Goal: Complete application form

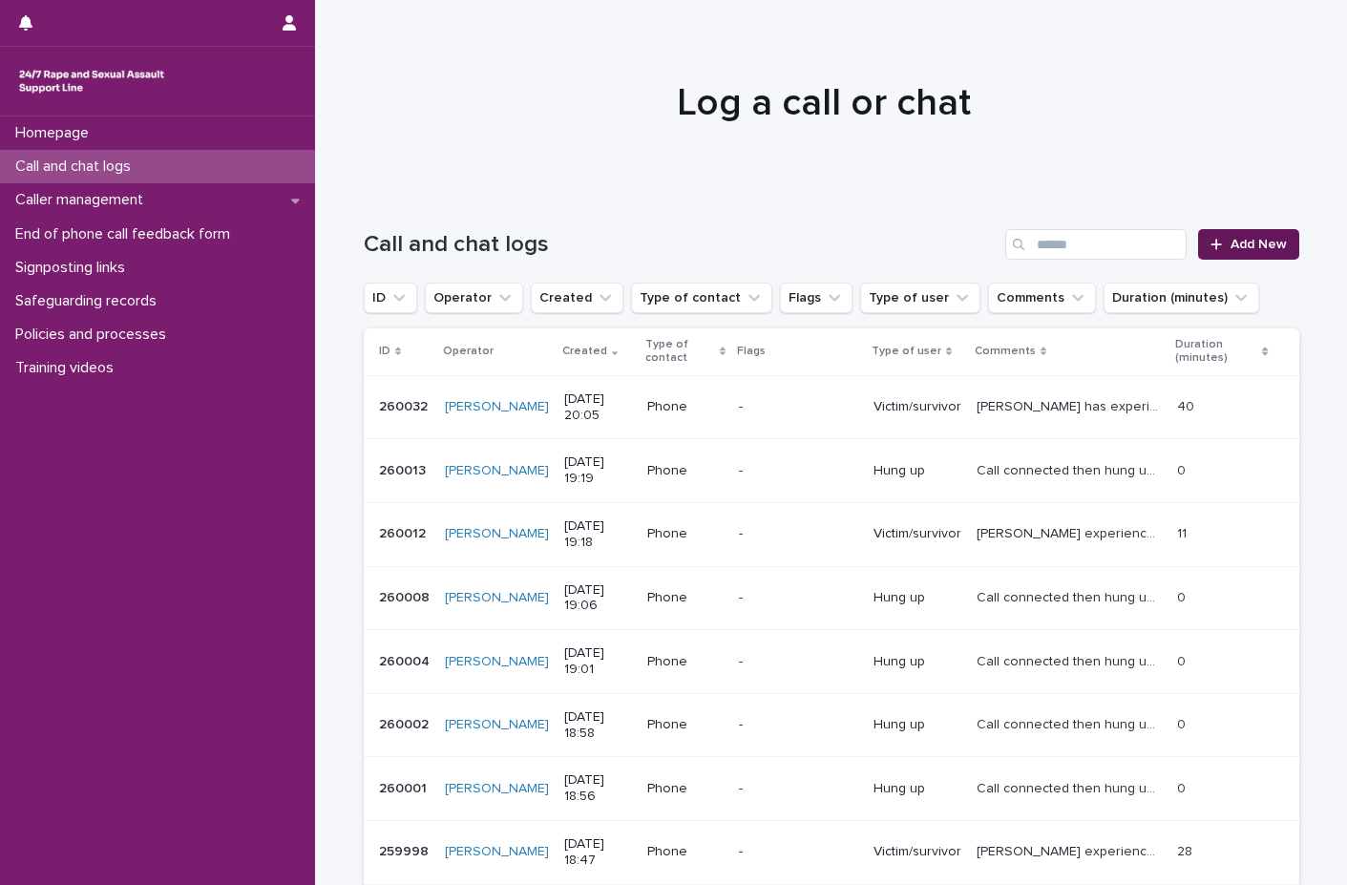
click at [1250, 242] on span "Add New" at bounding box center [1258, 244] width 56 height 13
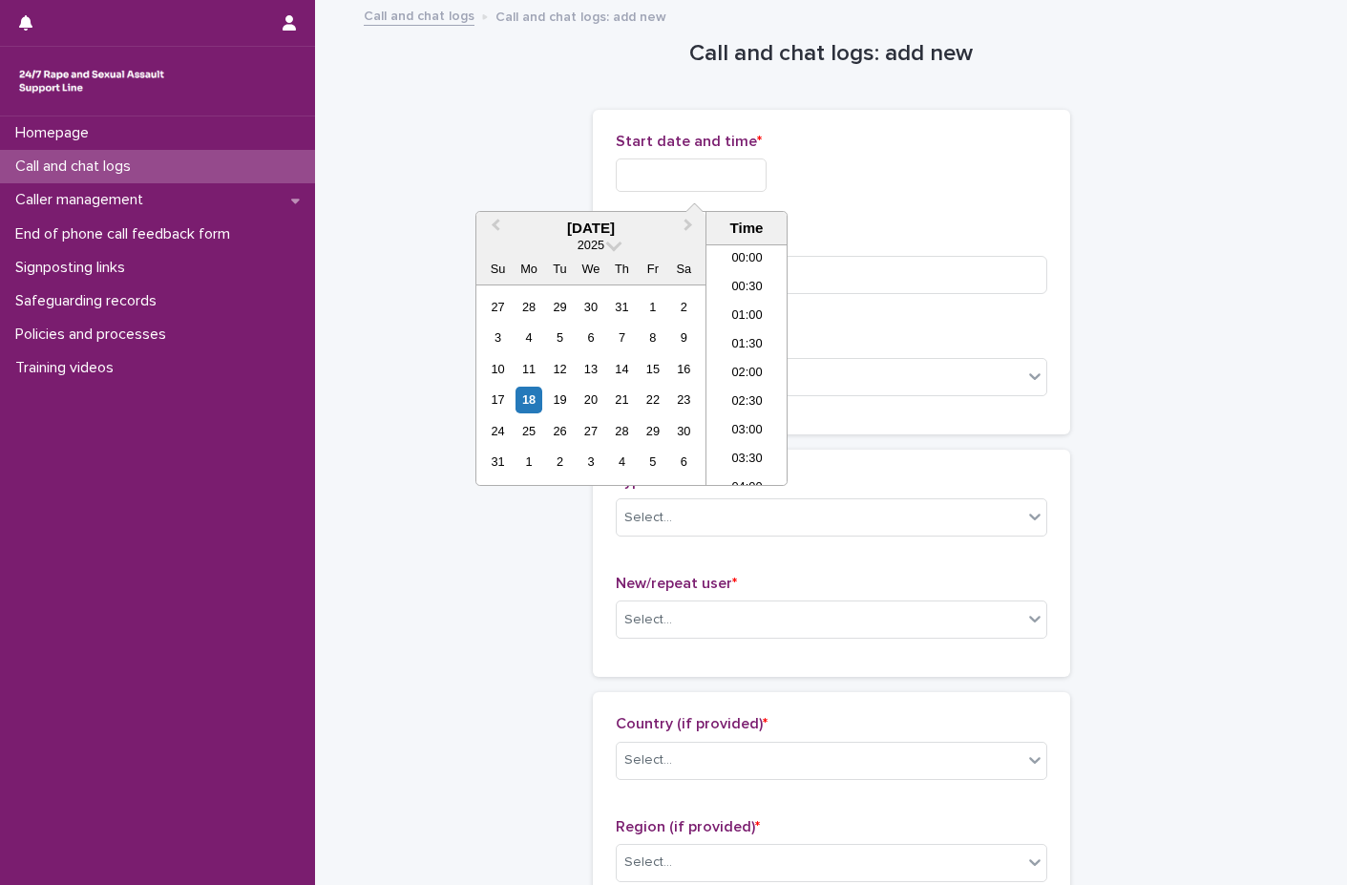
click at [673, 180] on input "text" at bounding box center [691, 174] width 151 height 33
click at [519, 400] on div "18" at bounding box center [528, 400] width 26 height 26
click at [731, 175] on input "**********" at bounding box center [691, 174] width 151 height 33
click at [759, 371] on li "21:00" at bounding box center [746, 364] width 81 height 29
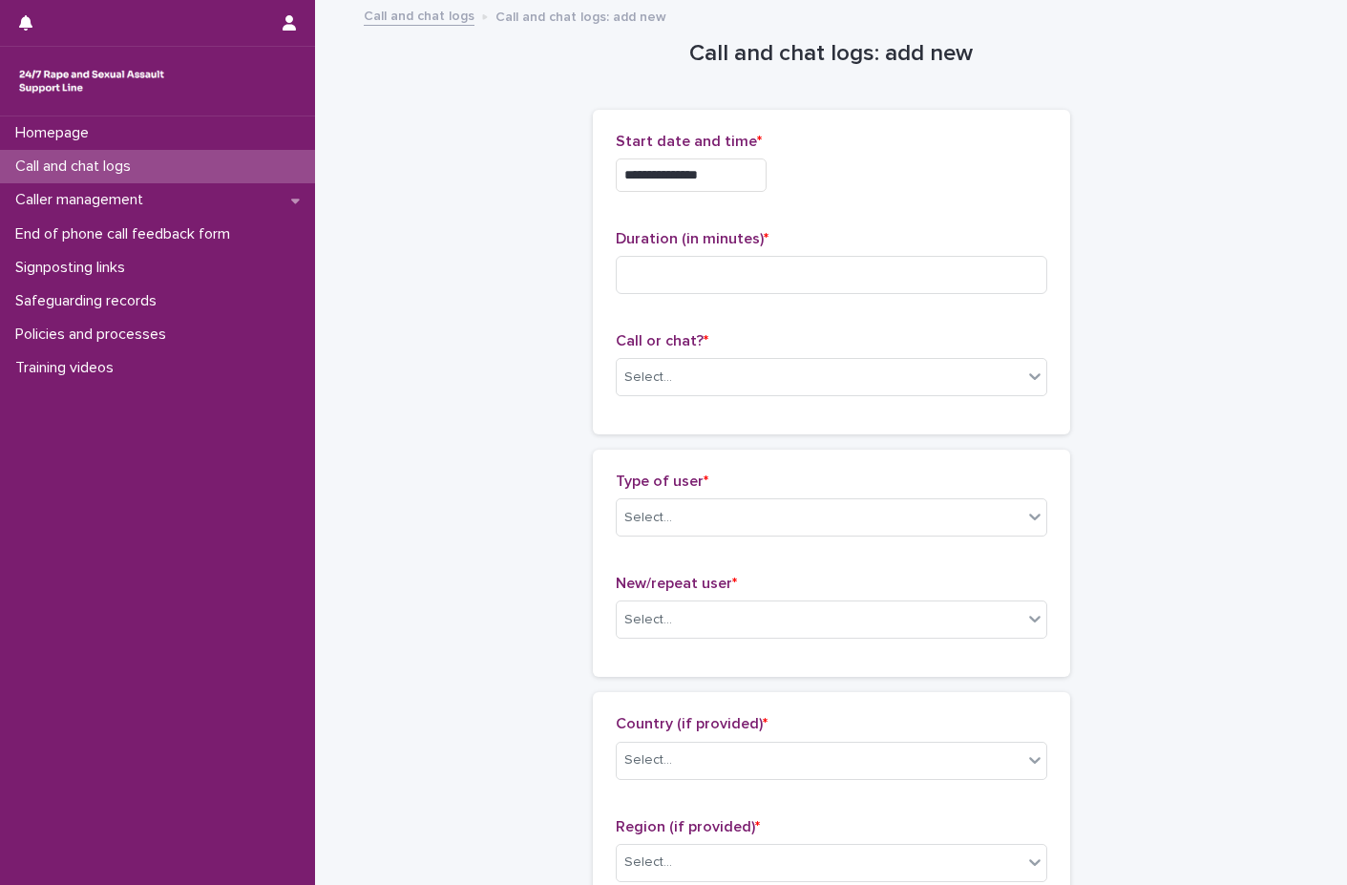
click at [743, 182] on input "**********" at bounding box center [691, 174] width 151 height 33
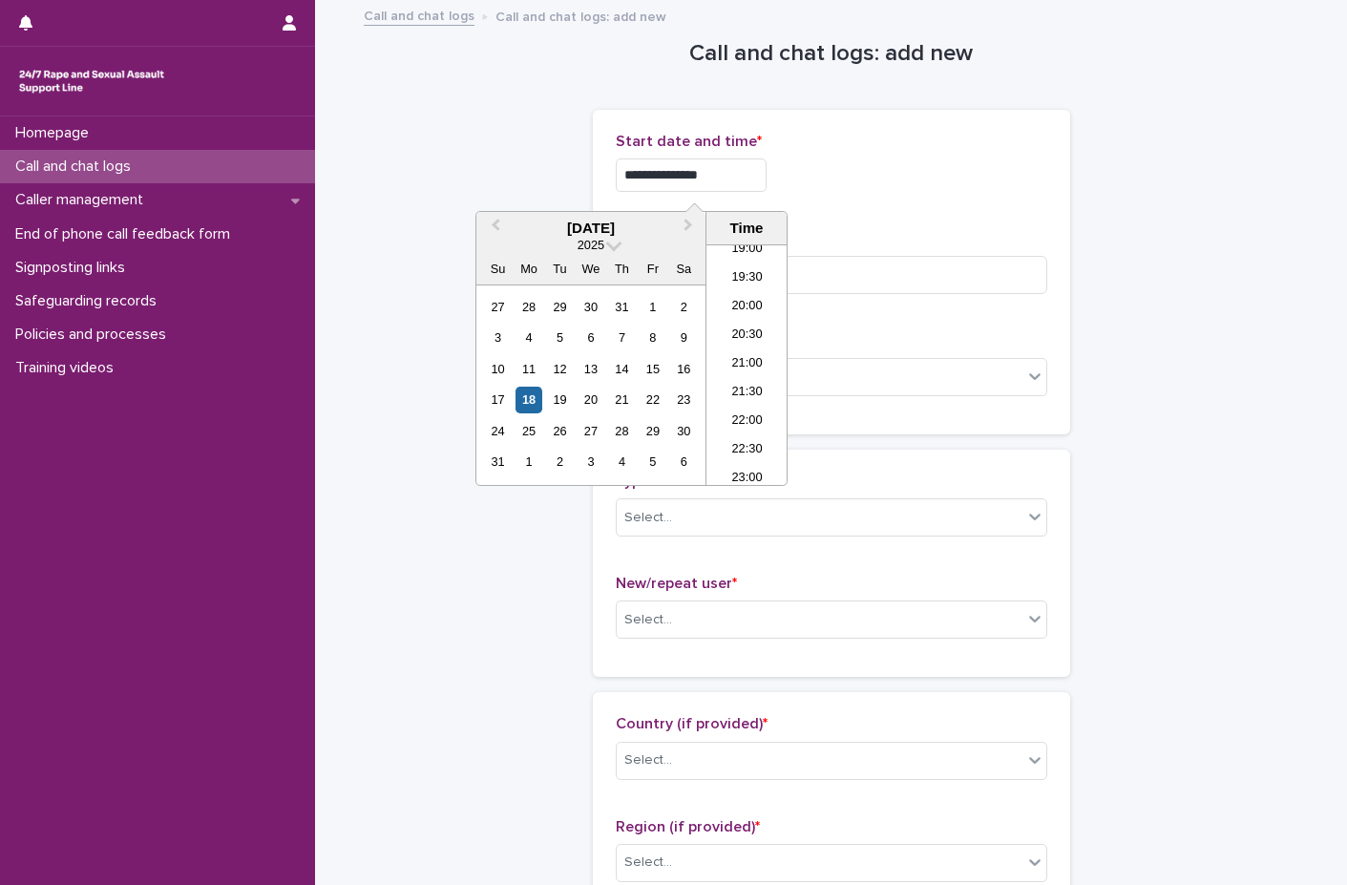
type input "**********"
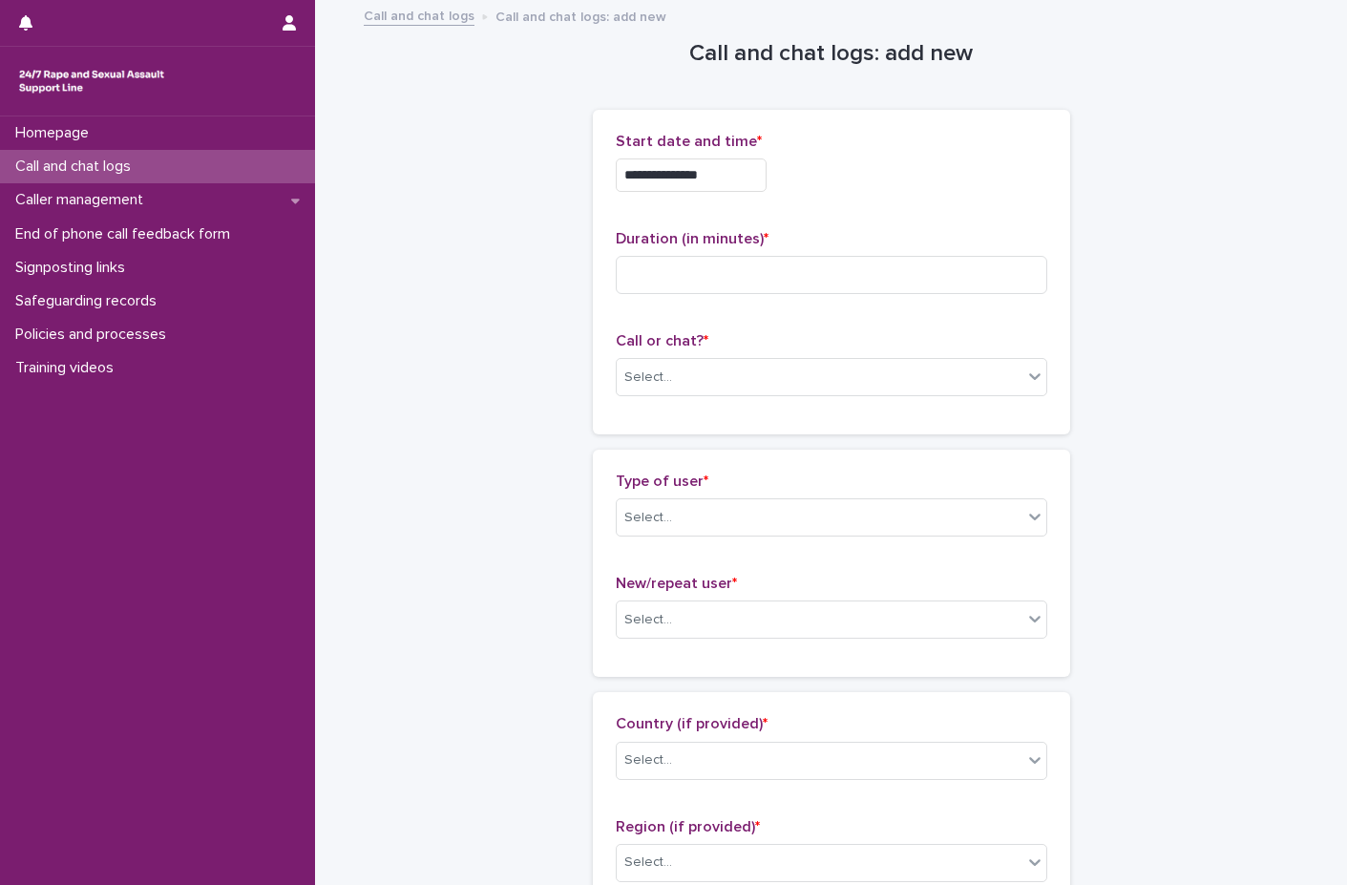
click at [874, 217] on div "**********" at bounding box center [831, 272] width 431 height 279
click at [739, 270] on input at bounding box center [831, 275] width 431 height 38
type input "**"
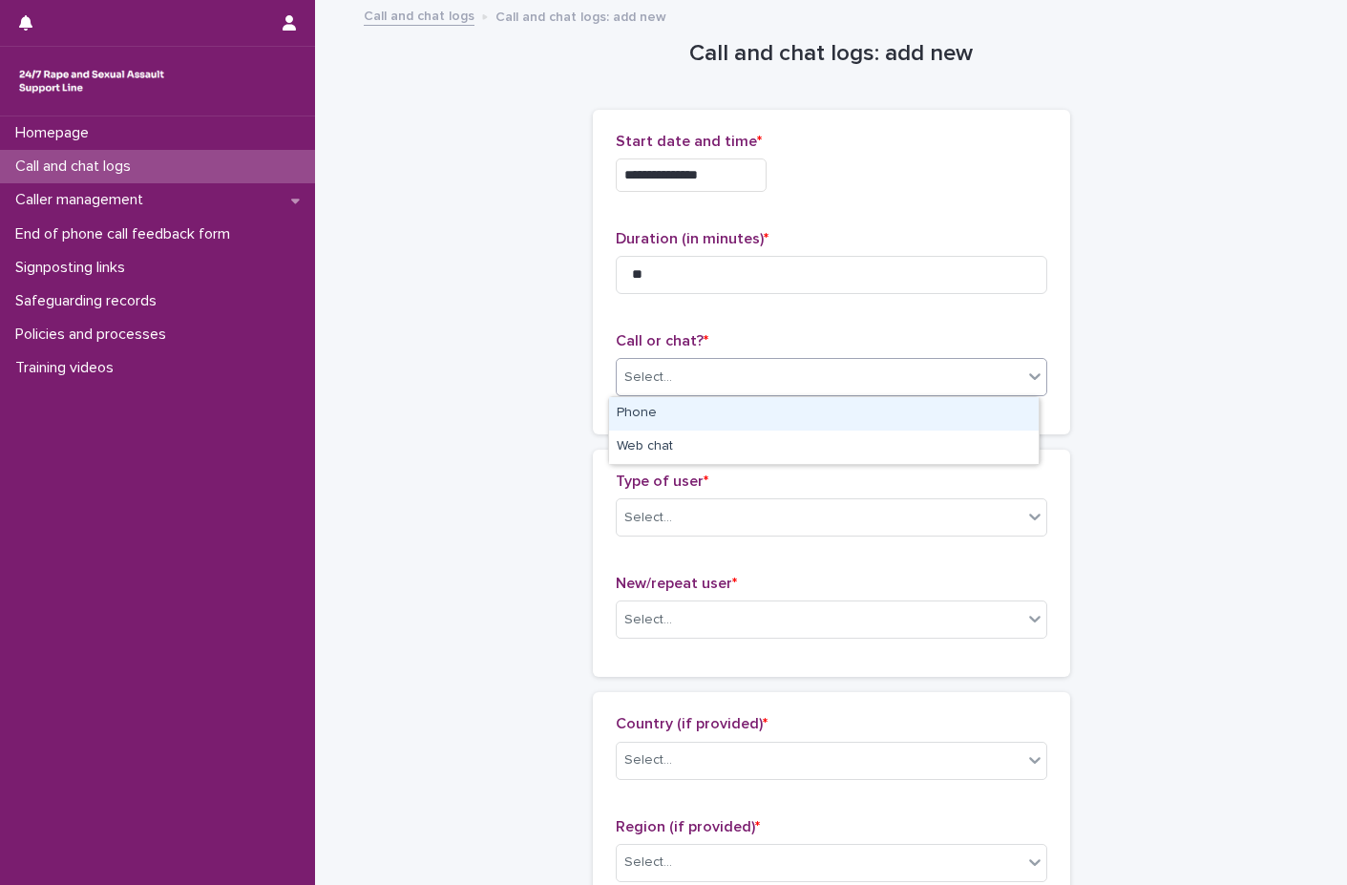
click at [655, 377] on div "Select..." at bounding box center [648, 378] width 48 height 20
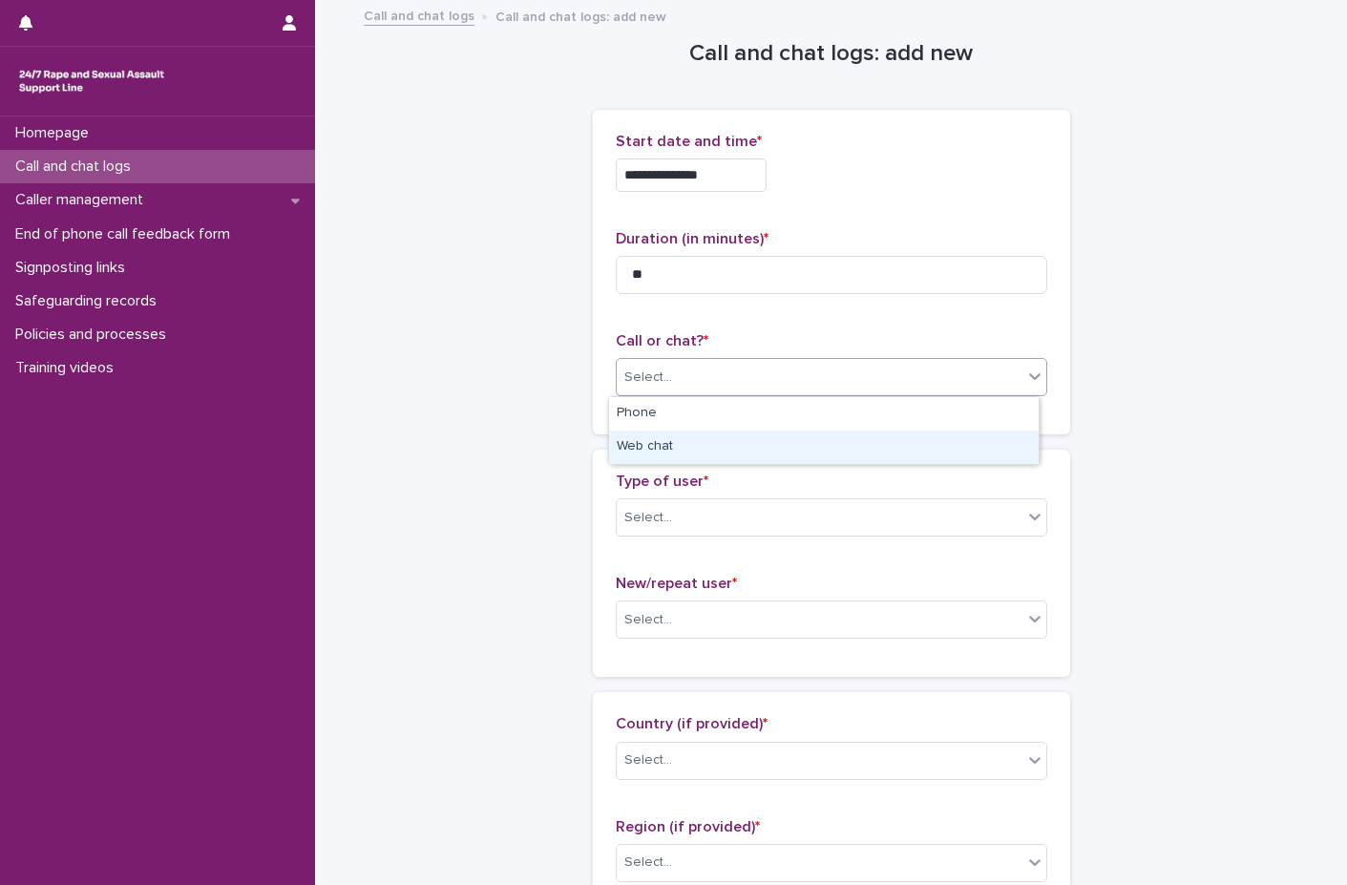
click at [655, 442] on div "Web chat" at bounding box center [824, 447] width 430 height 33
click at [676, 518] on div "Select..." at bounding box center [820, 518] width 406 height 32
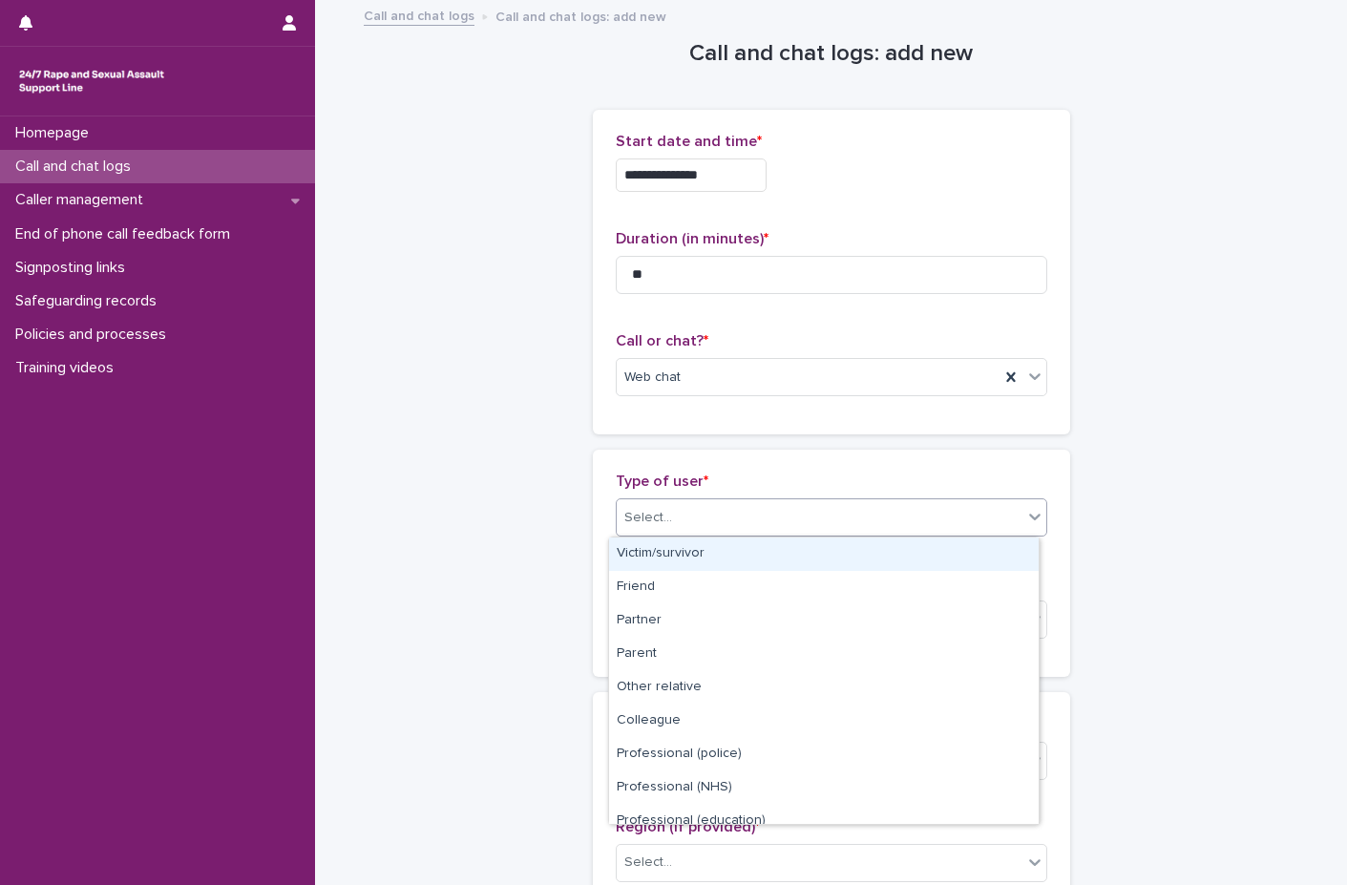
click at [676, 553] on div "Victim/survivor" at bounding box center [824, 553] width 430 height 33
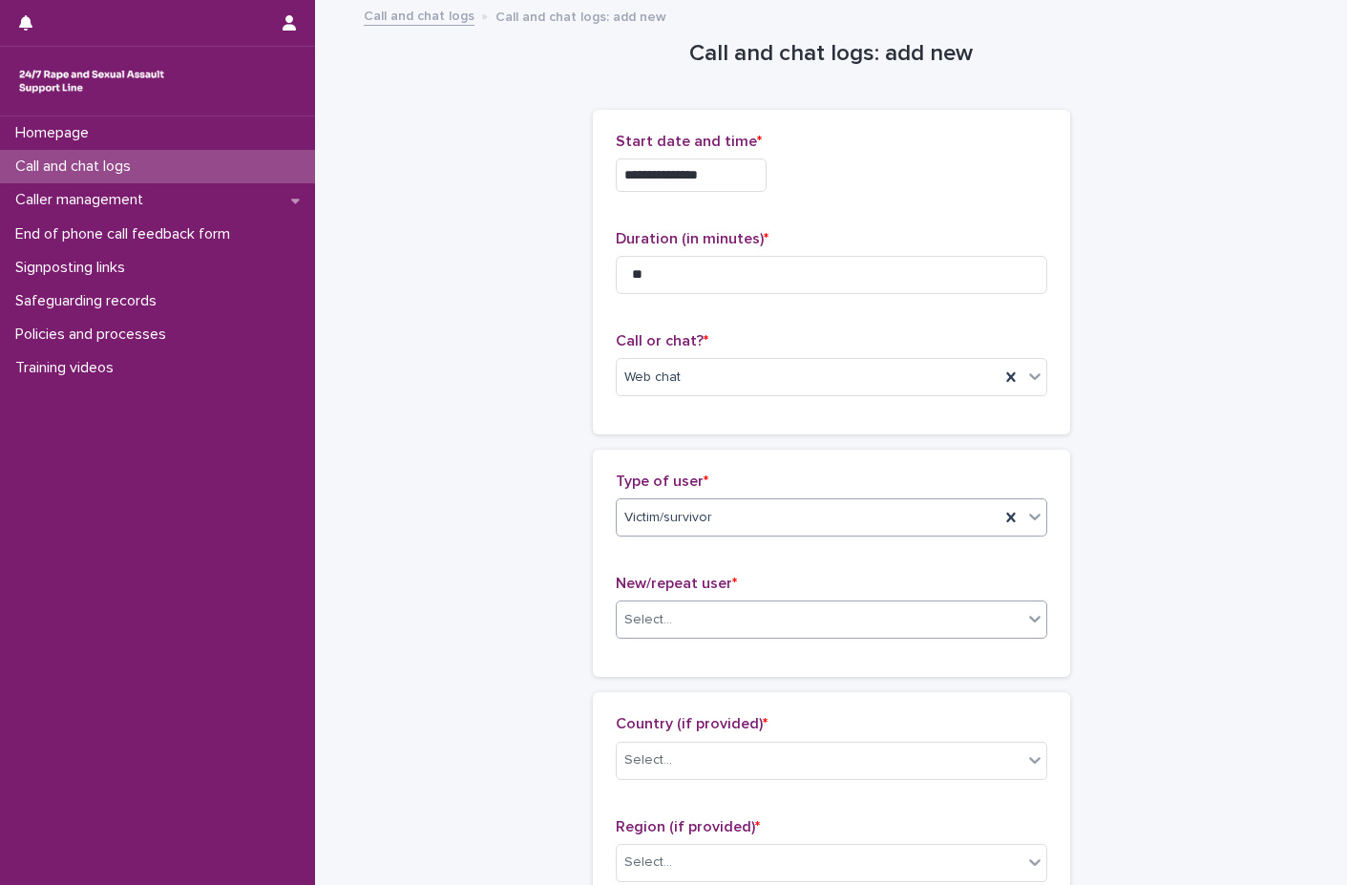
click at [672, 626] on div "Select..." at bounding box center [820, 620] width 406 height 32
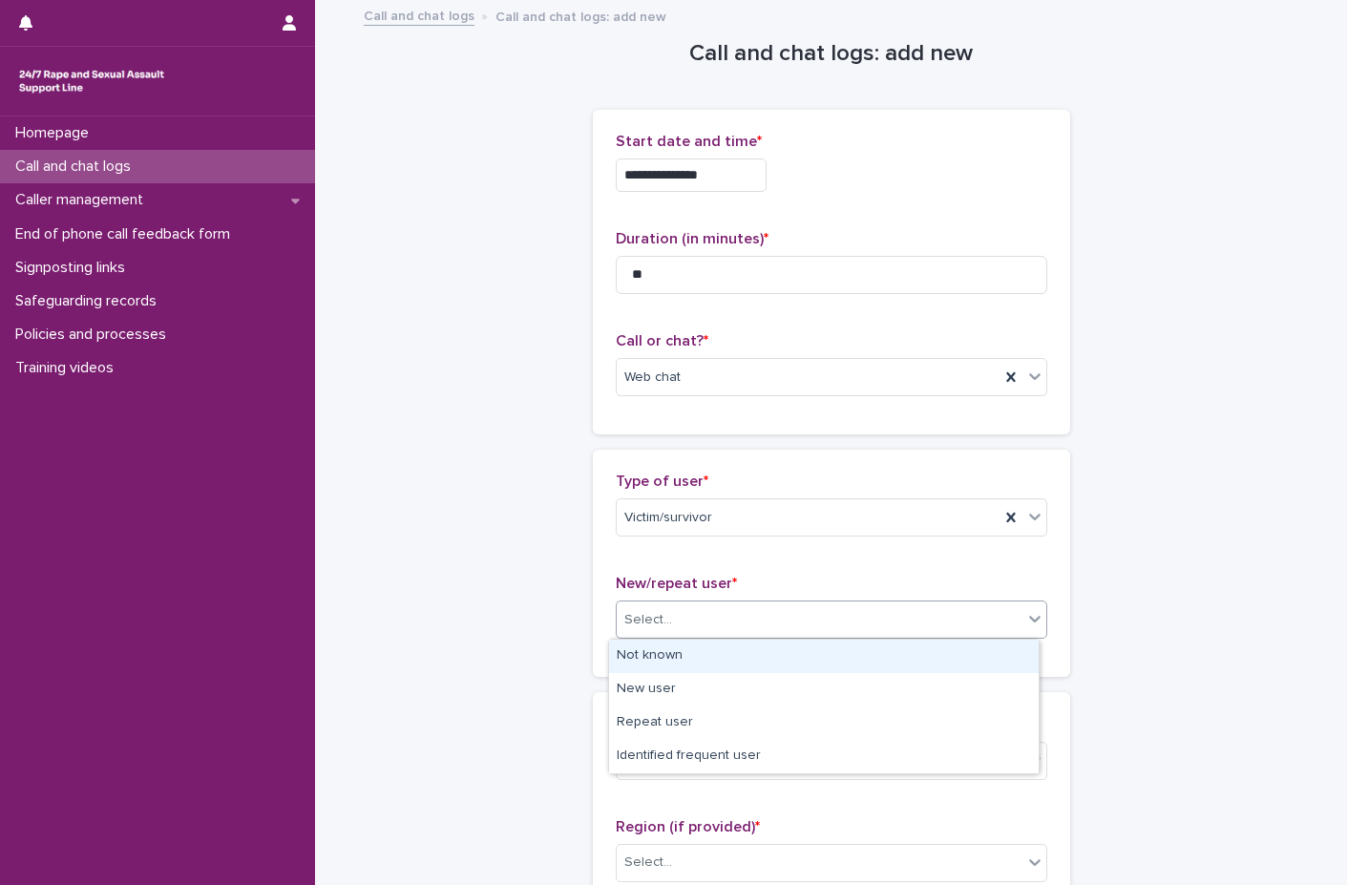
click at [681, 665] on div "Not known" at bounding box center [824, 656] width 430 height 33
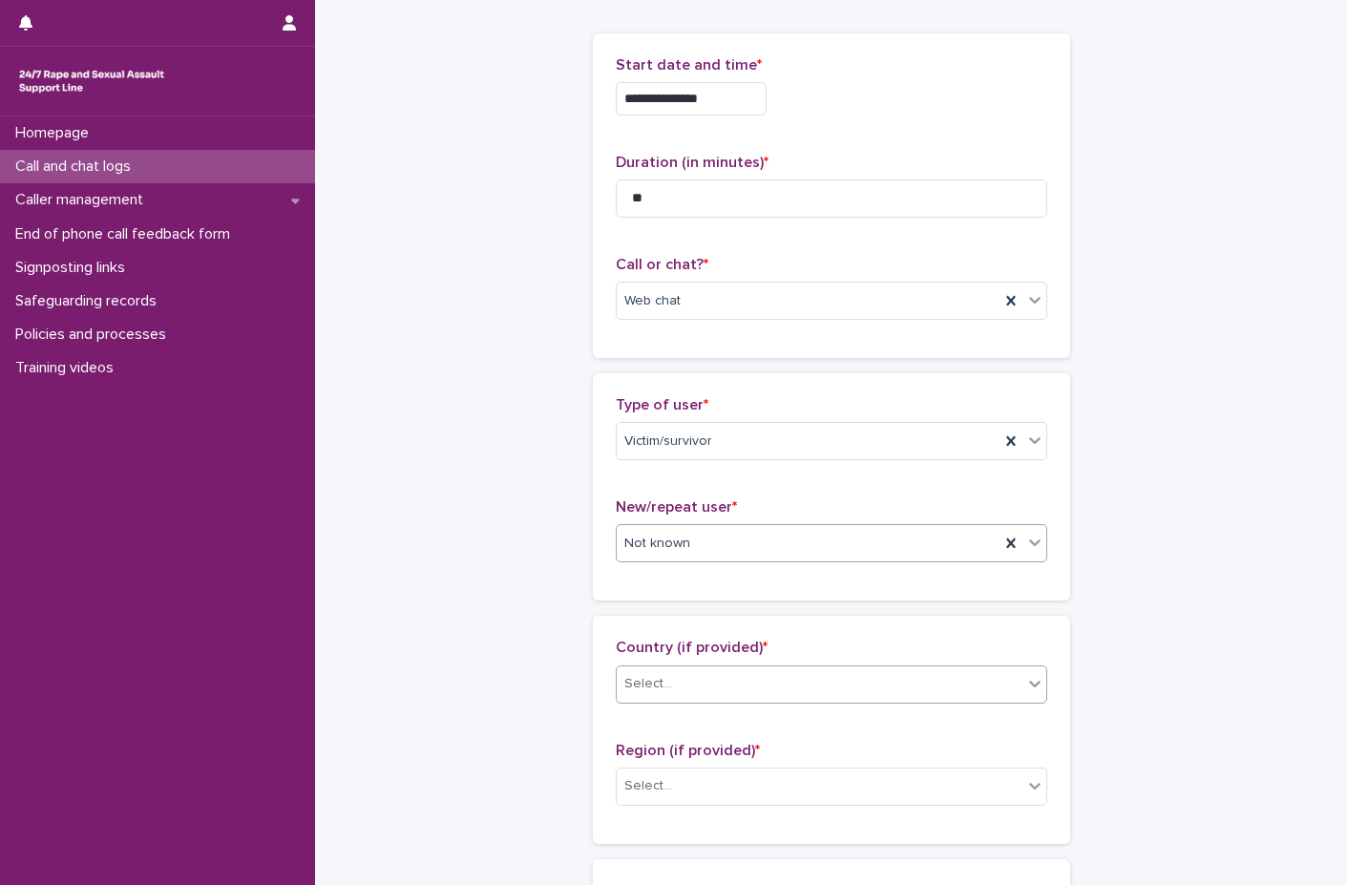
scroll to position [191, 0]
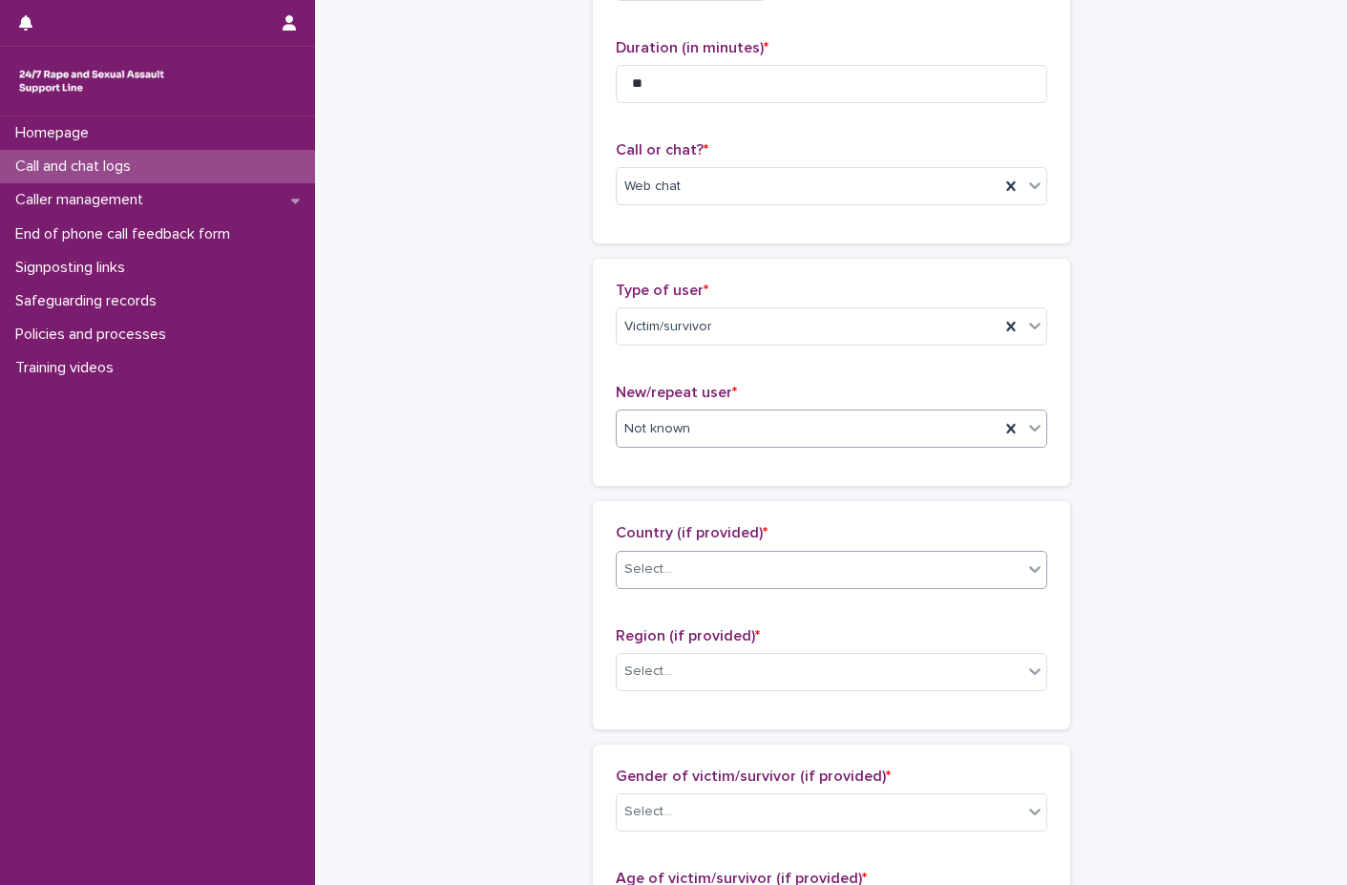
click at [673, 561] on div "Select..." at bounding box center [820, 570] width 406 height 32
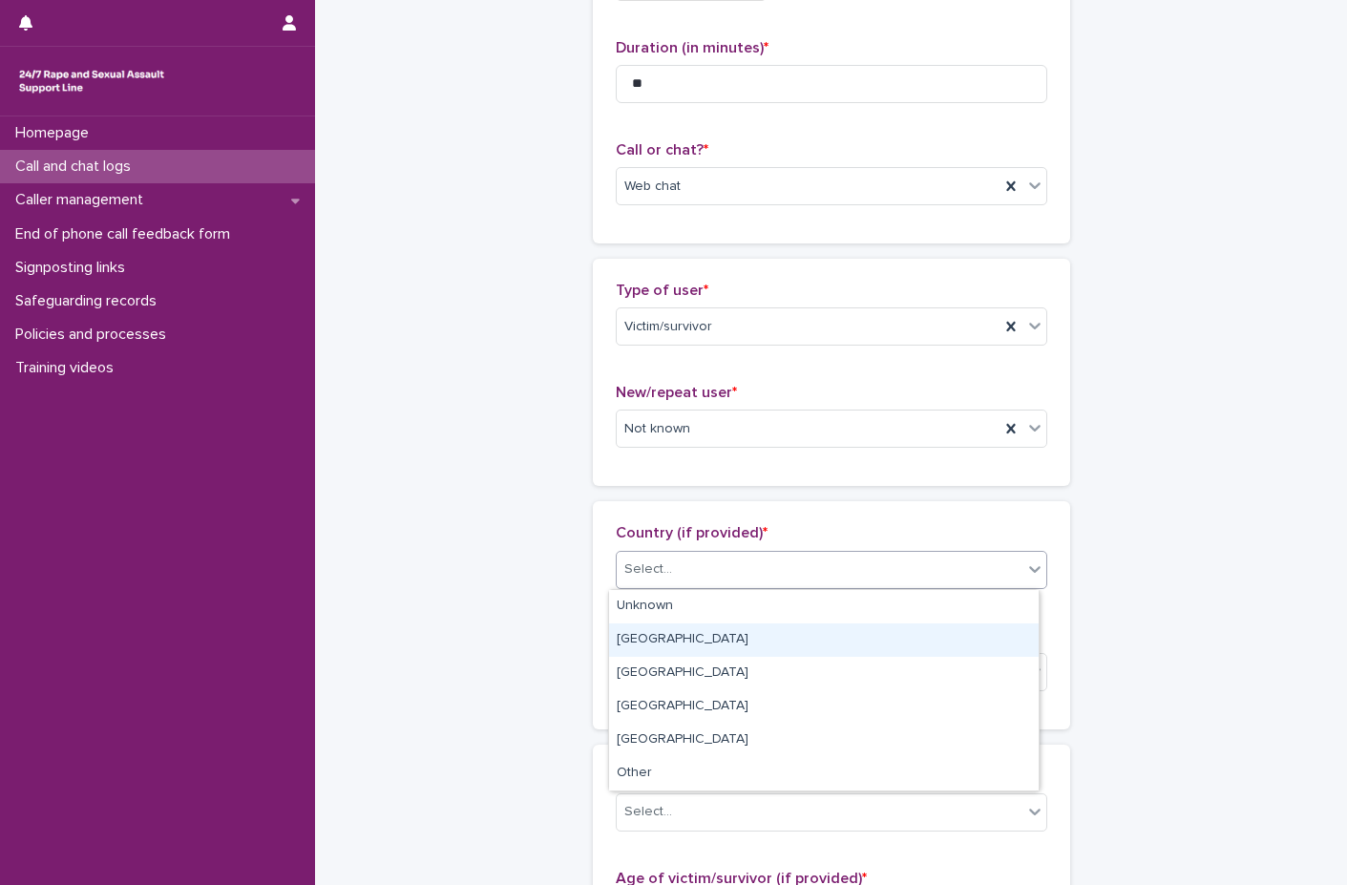
click at [664, 631] on div "[GEOGRAPHIC_DATA]" at bounding box center [824, 639] width 430 height 33
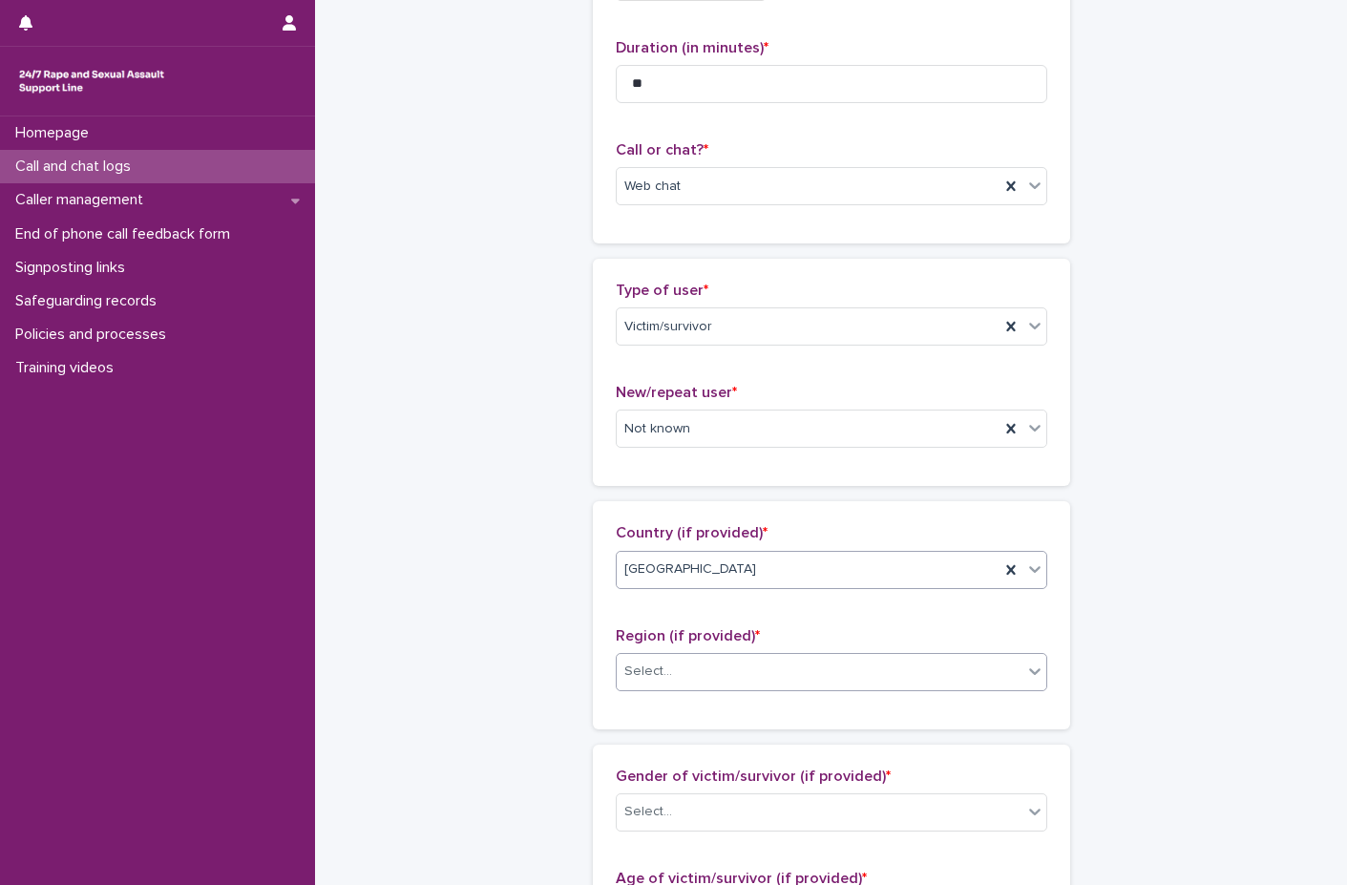
click at [672, 678] on div "Select..." at bounding box center [820, 672] width 406 height 32
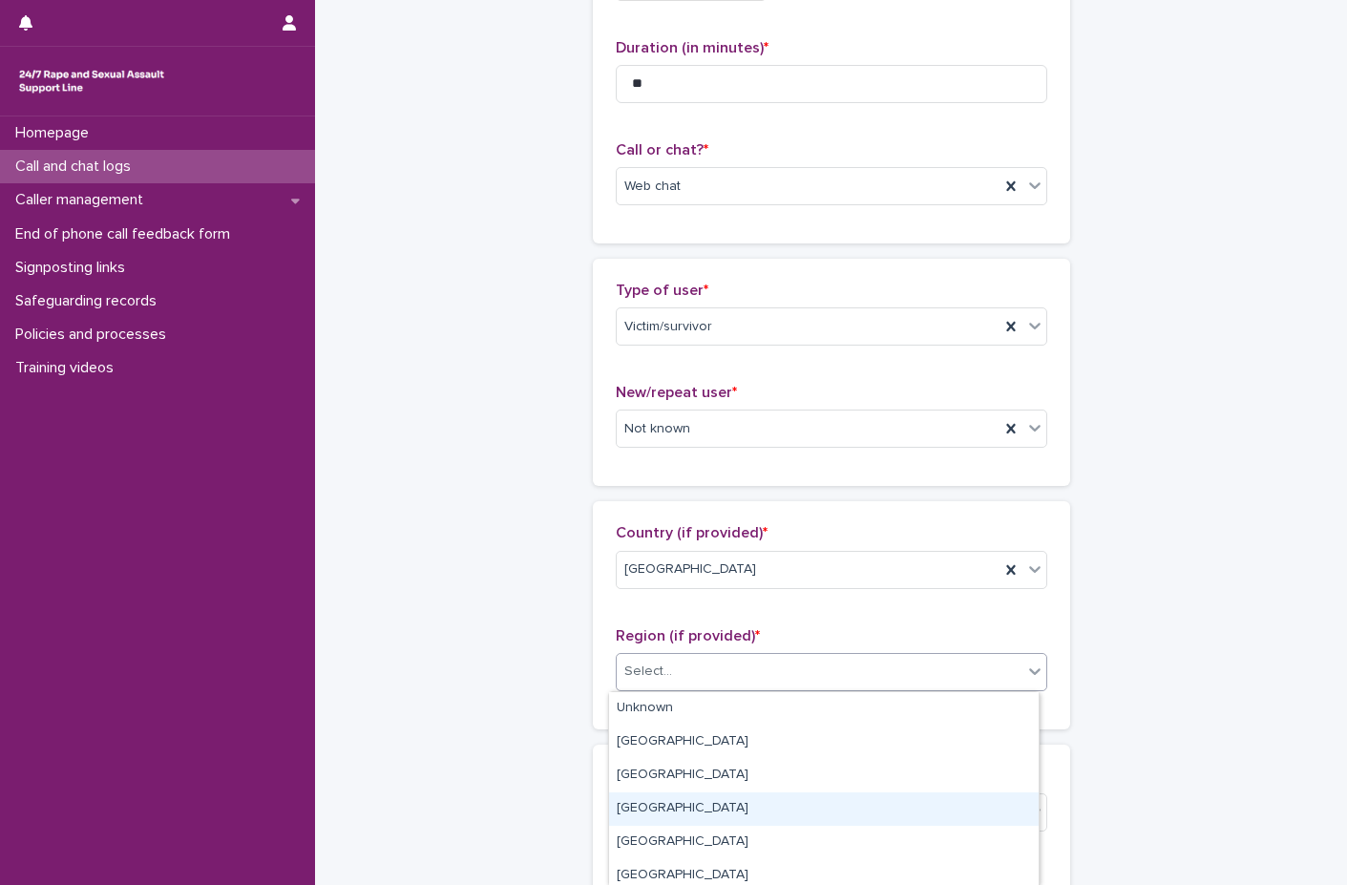
click at [677, 812] on div "[GEOGRAPHIC_DATA]" at bounding box center [824, 808] width 430 height 33
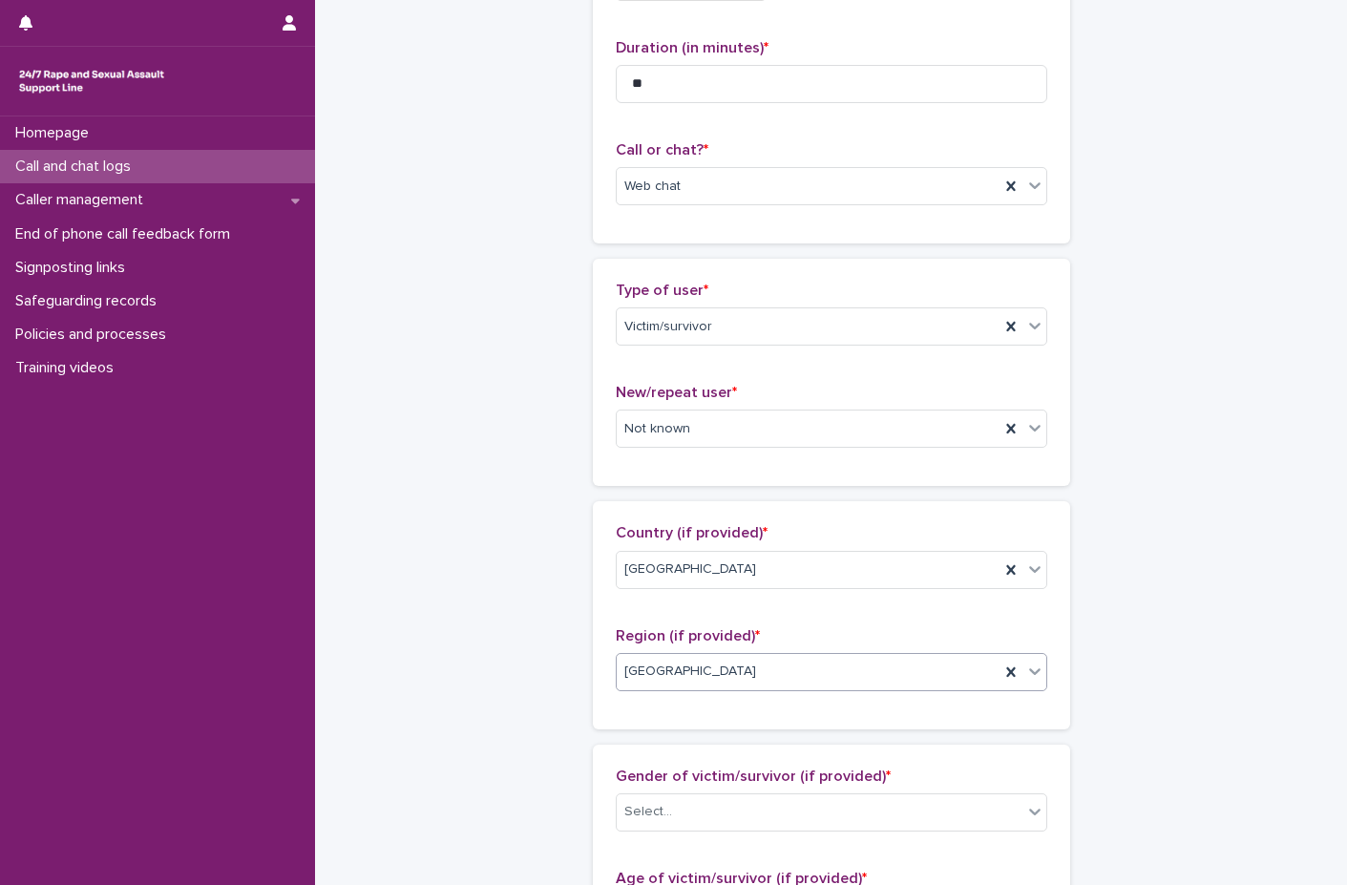
scroll to position [382, 0]
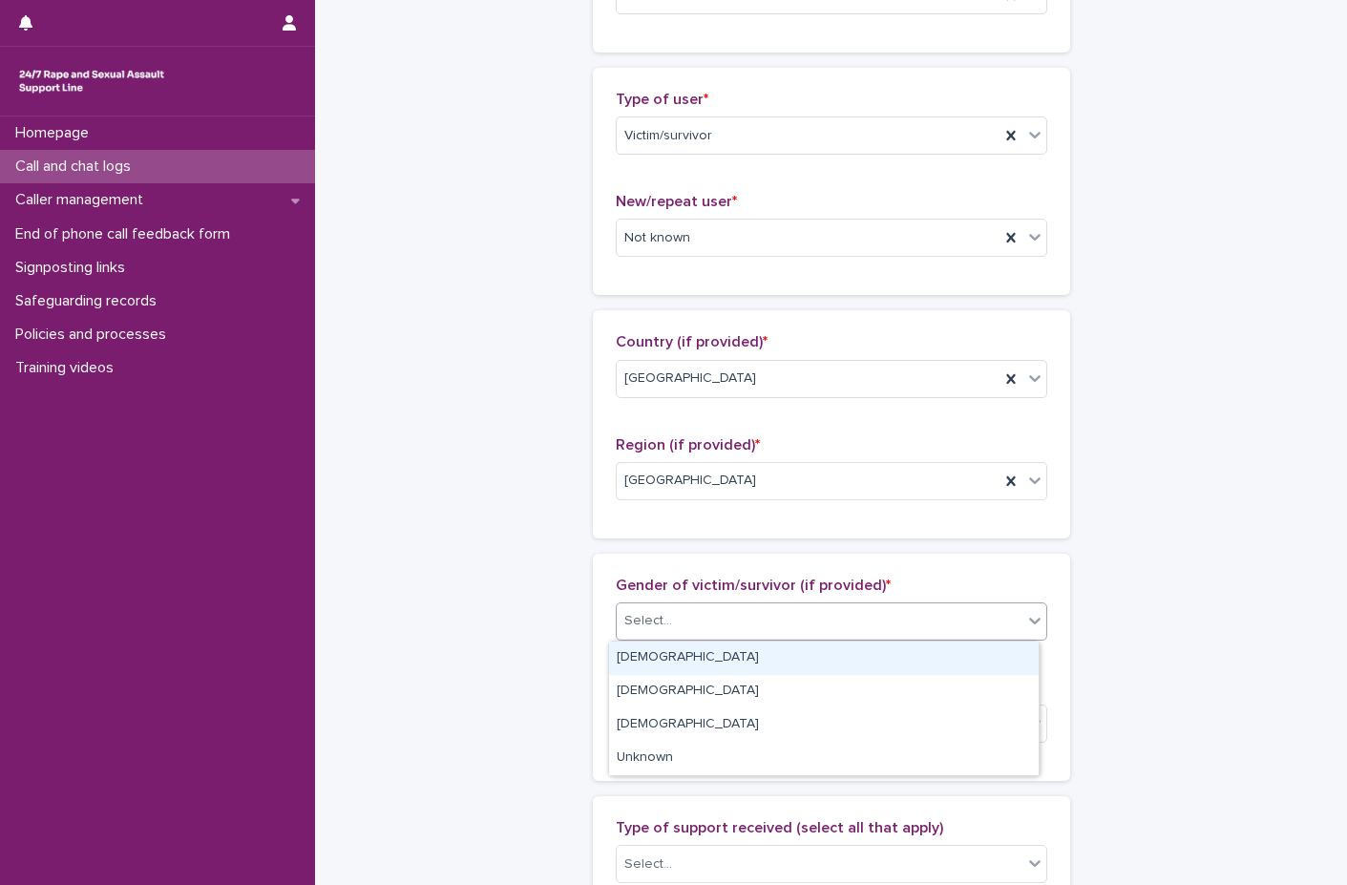
click at [653, 620] on div "Select..." at bounding box center [648, 621] width 48 height 20
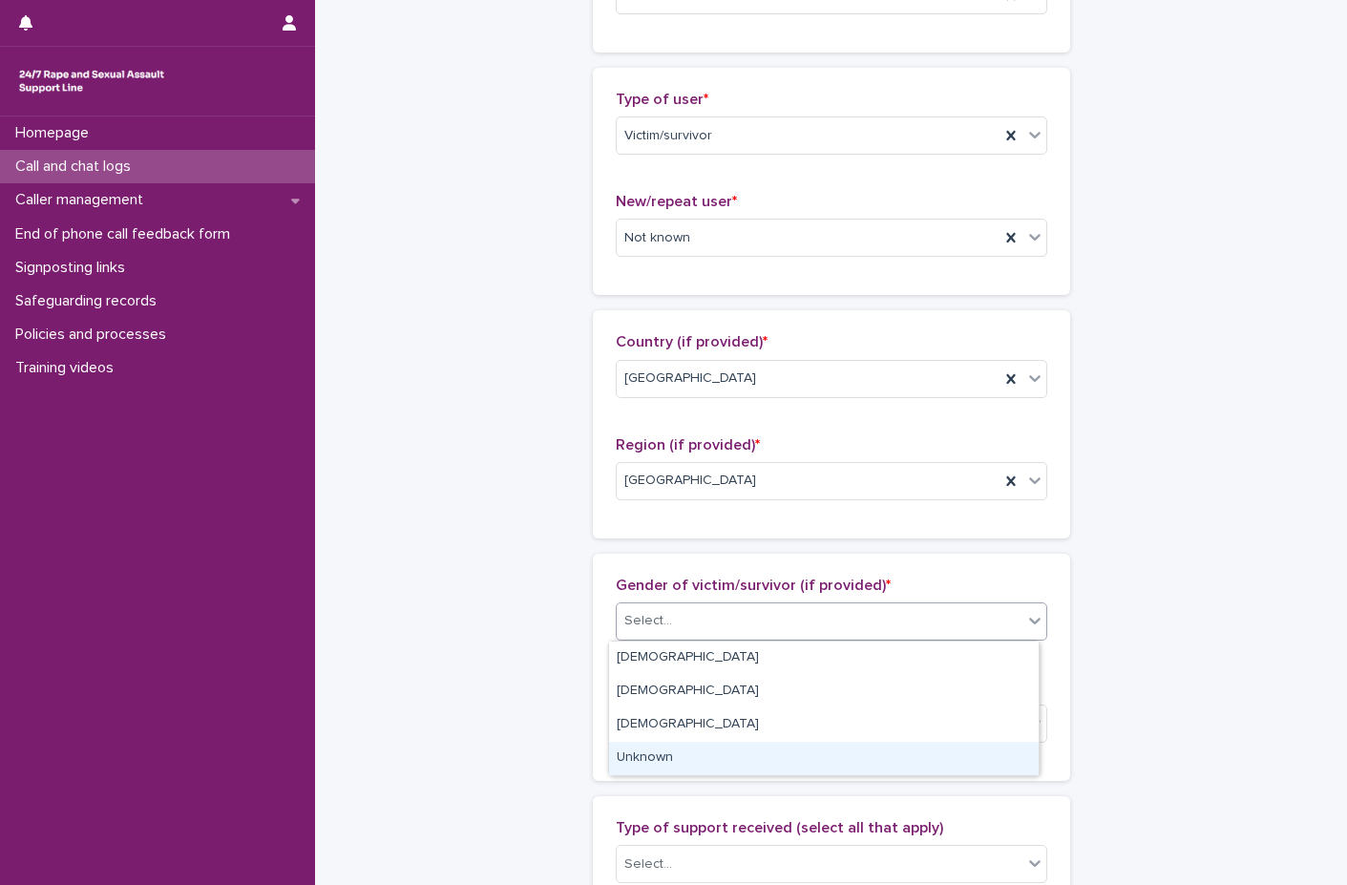
click at [640, 760] on div "Unknown" at bounding box center [824, 758] width 430 height 33
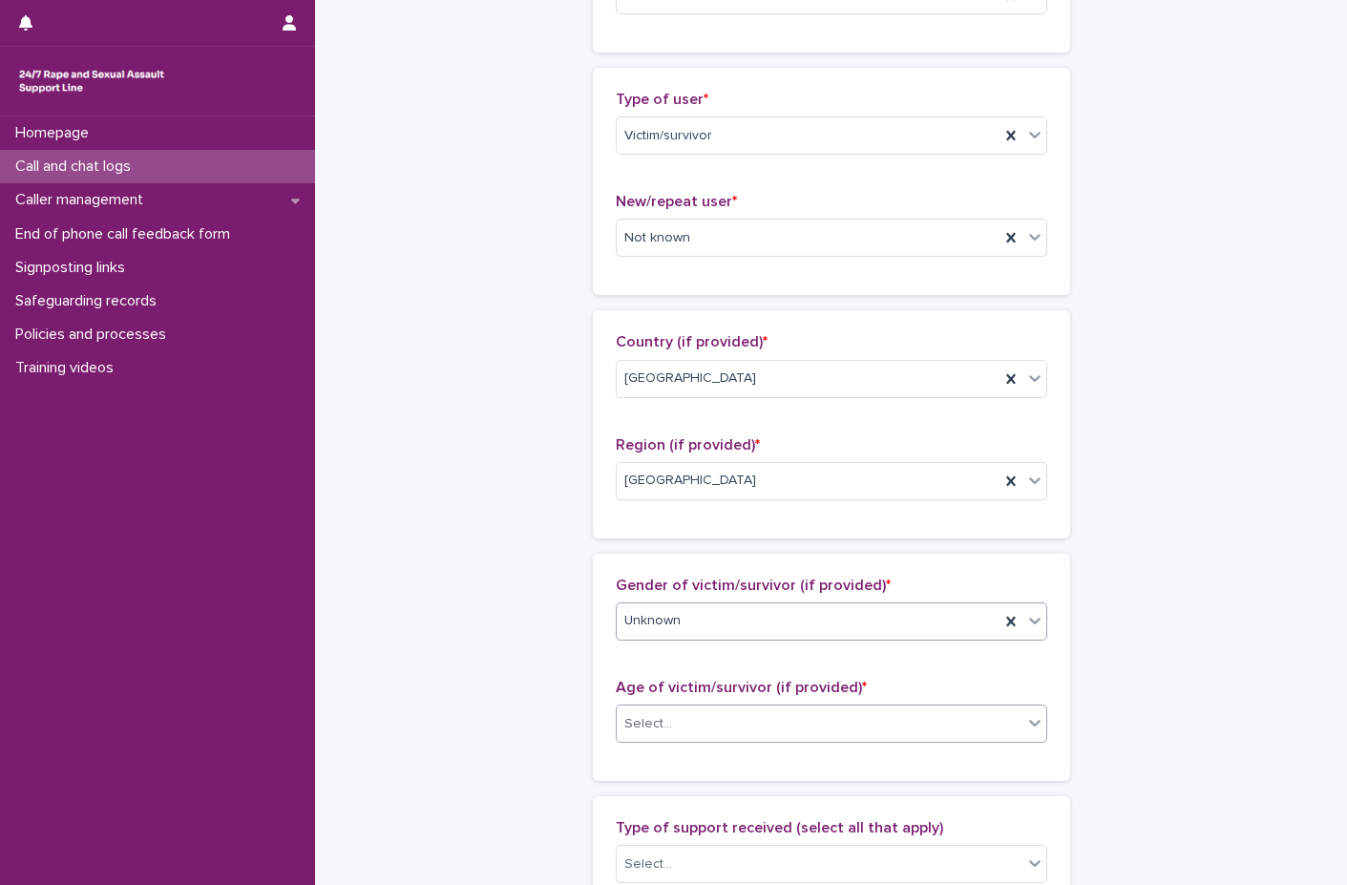
click at [666, 720] on div "Select..." at bounding box center [820, 724] width 406 height 32
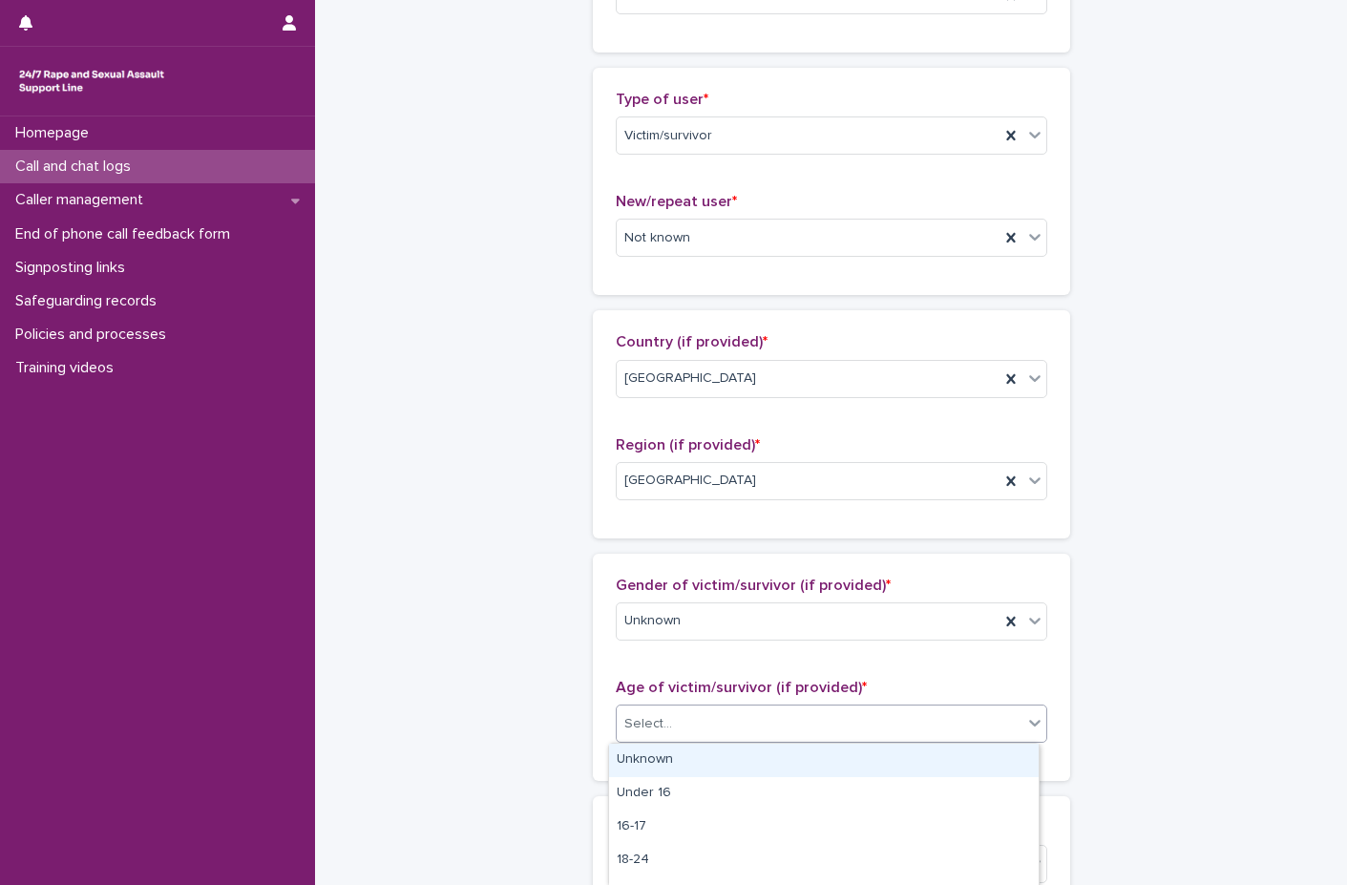
click at [700, 770] on div "Unknown" at bounding box center [824, 760] width 430 height 33
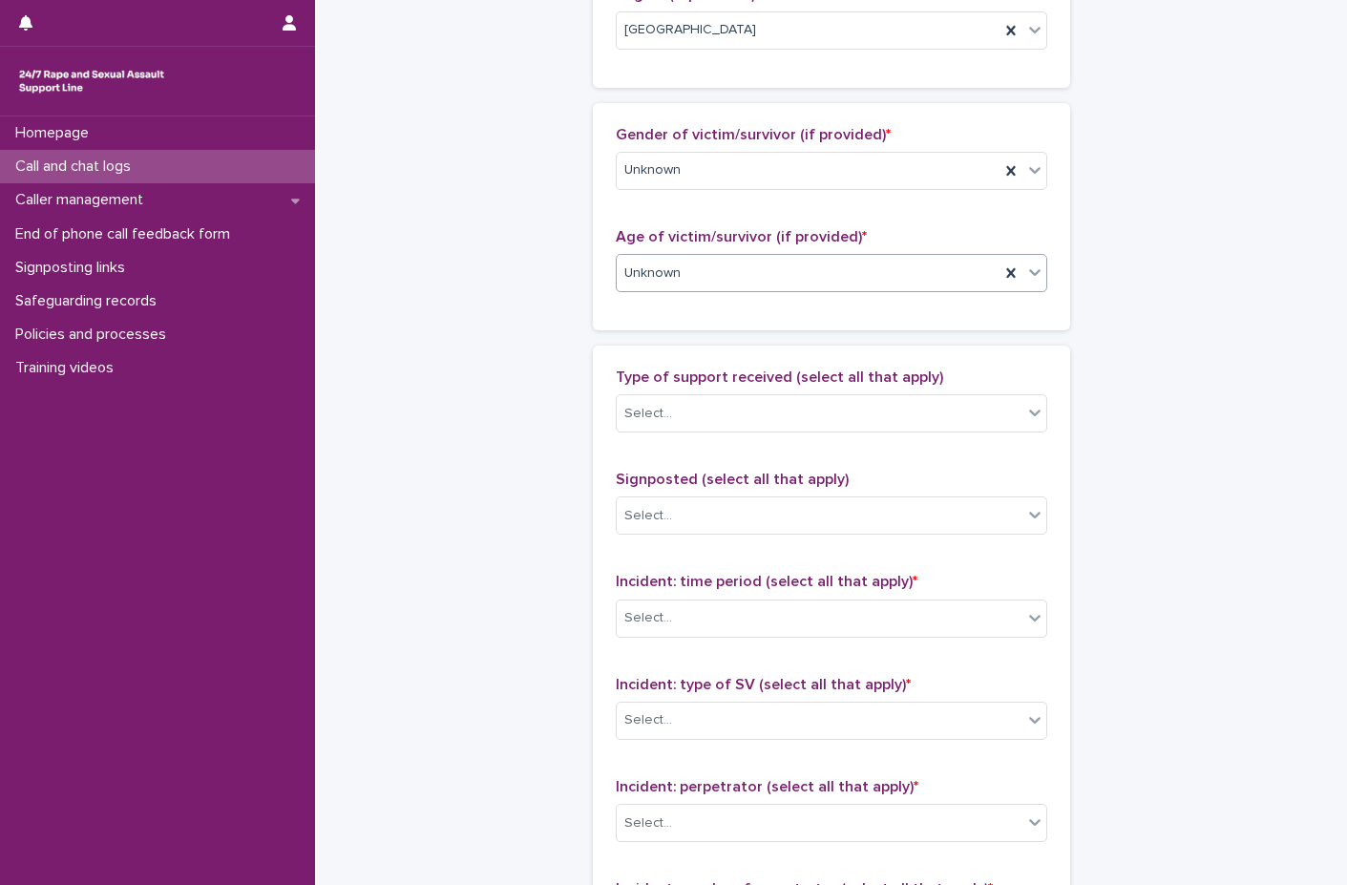
scroll to position [1050, 0]
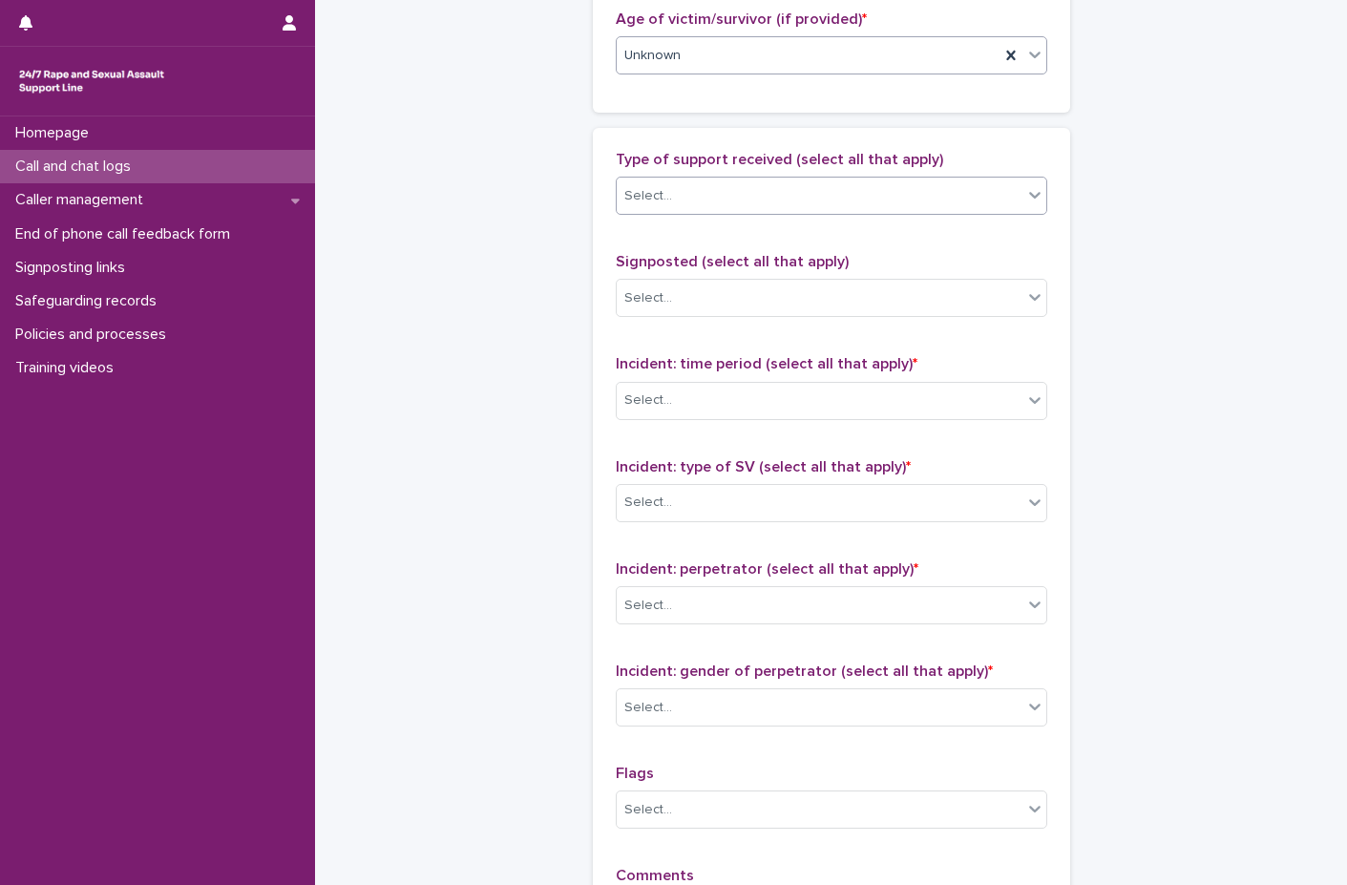
click at [734, 199] on div "Select..." at bounding box center [820, 196] width 406 height 32
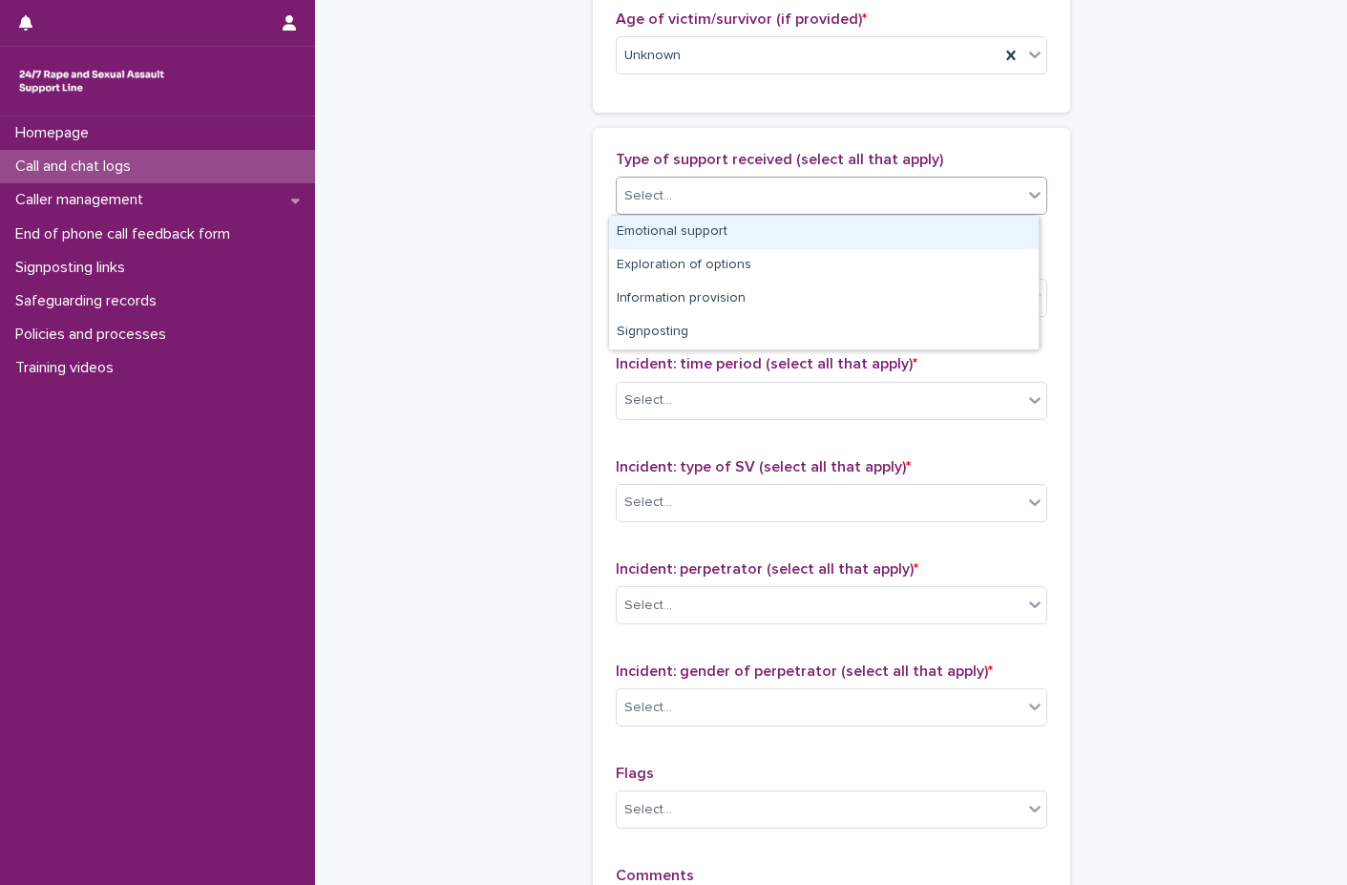
click at [701, 234] on div "Emotional support" at bounding box center [824, 232] width 430 height 33
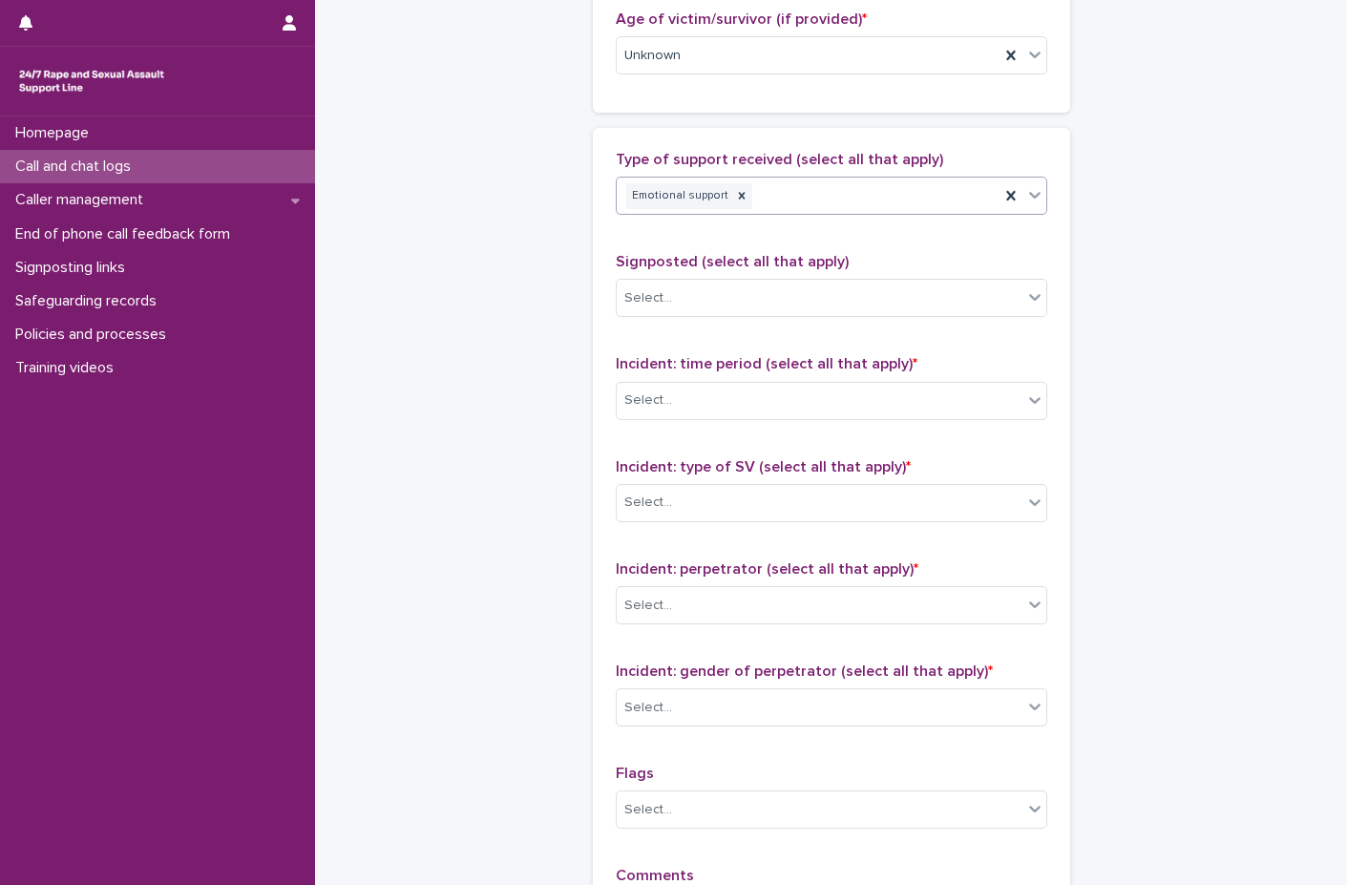
click at [786, 196] on div "Emotional support" at bounding box center [808, 195] width 383 height 33
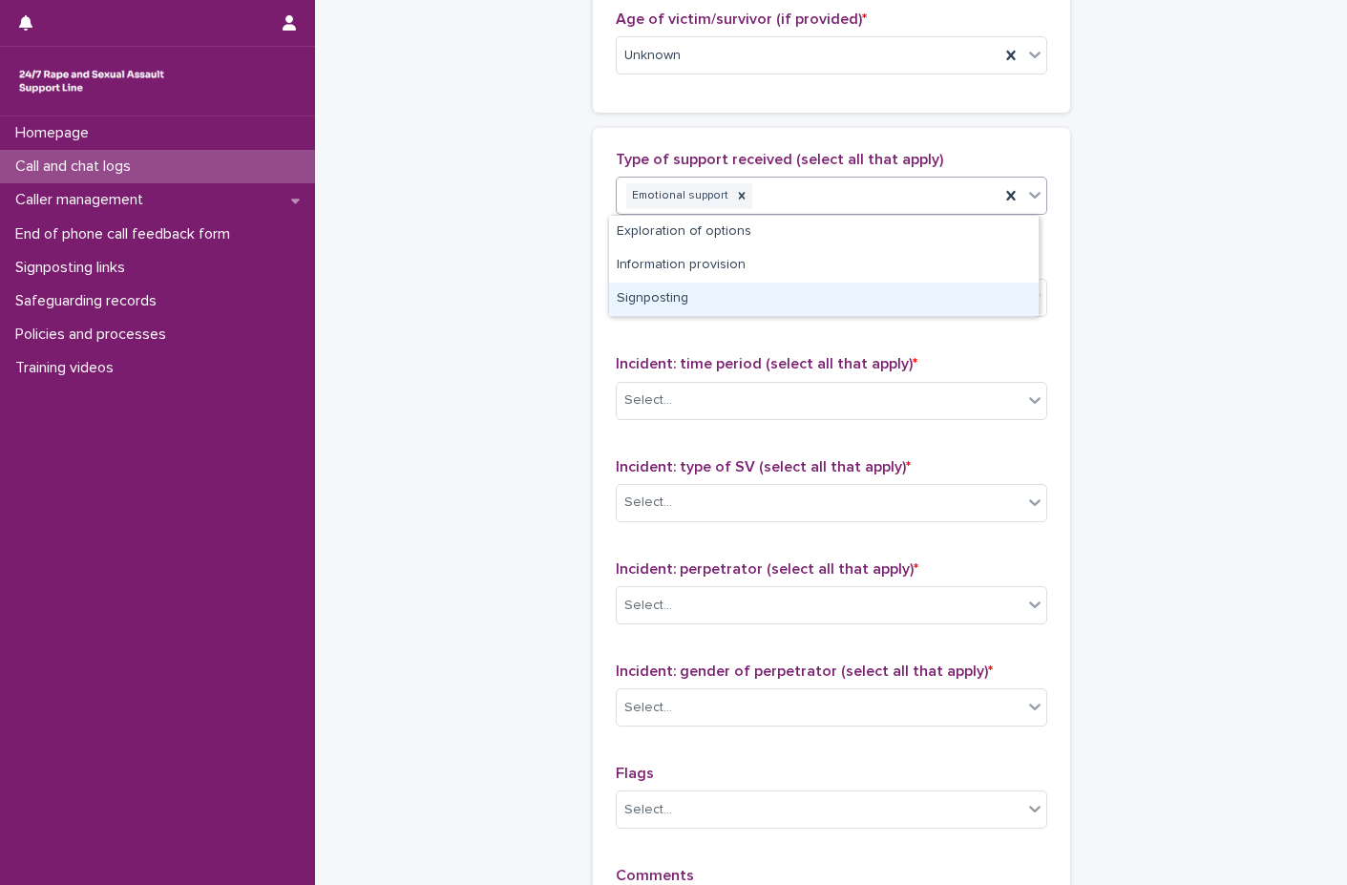
click at [689, 308] on div "Signposting" at bounding box center [824, 299] width 430 height 33
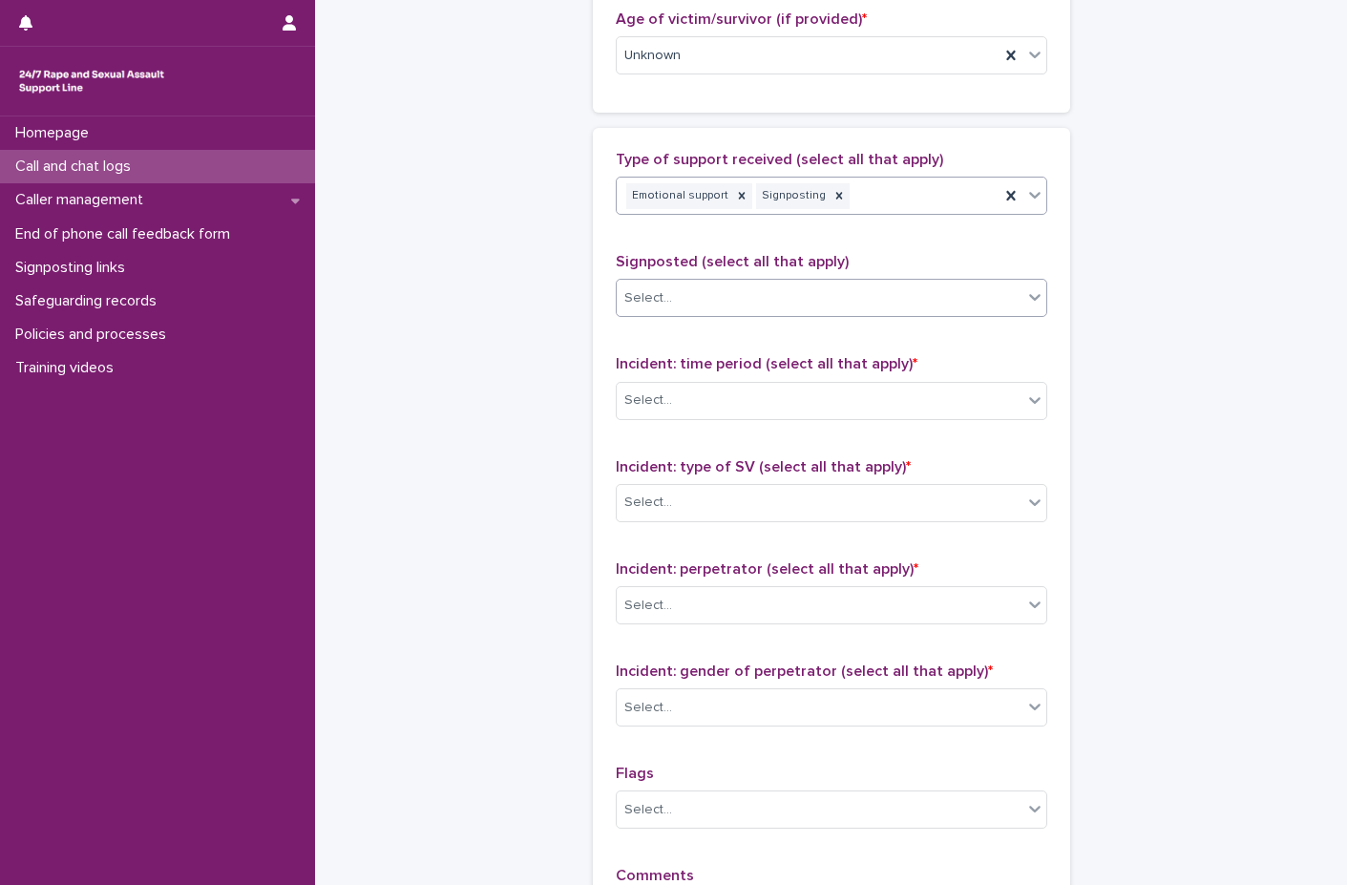
click at [717, 313] on div "Select..." at bounding box center [820, 299] width 406 height 32
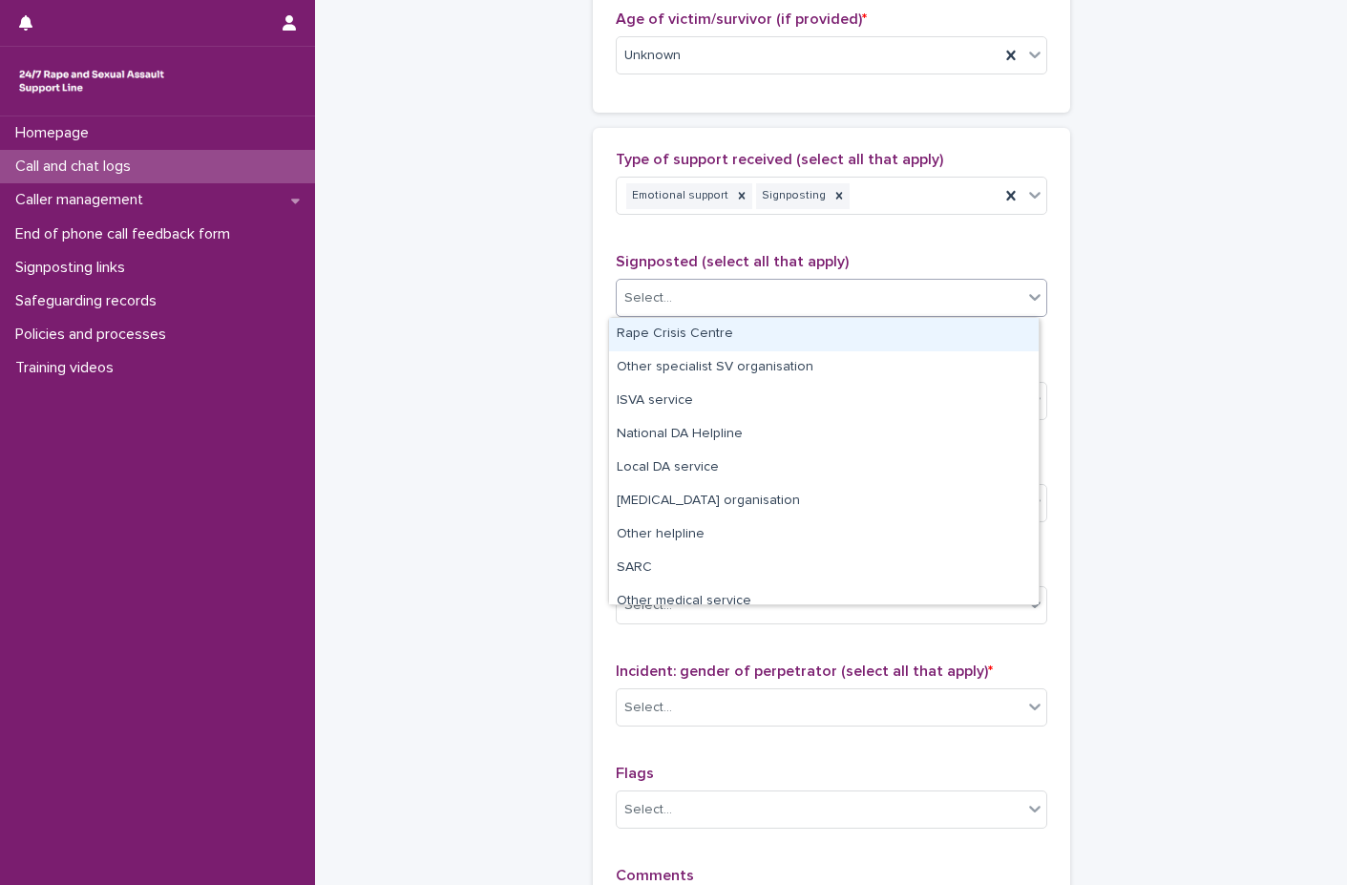
click at [706, 333] on div "Rape Crisis Centre" at bounding box center [824, 334] width 430 height 33
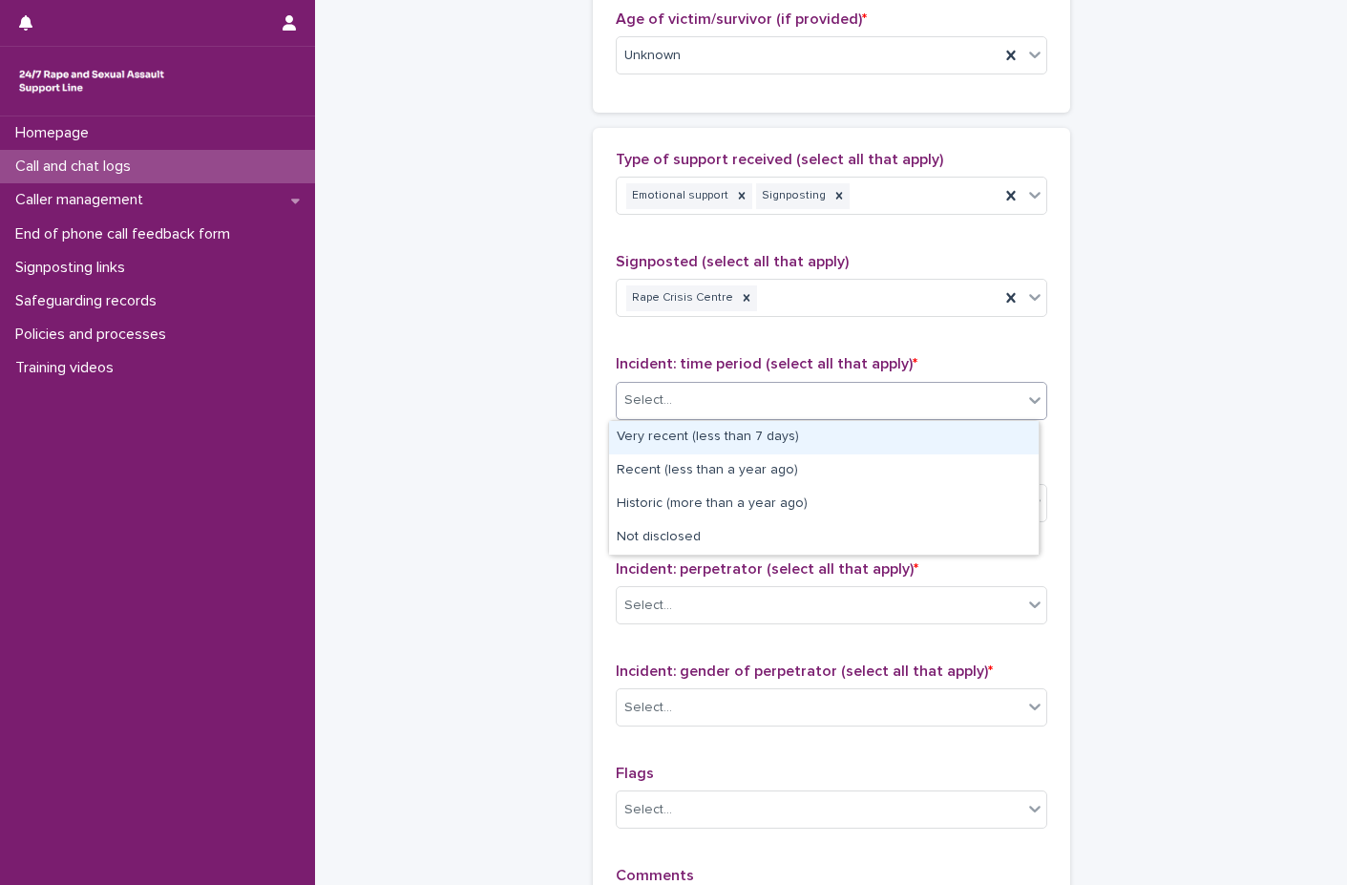
click at [675, 409] on div "Select..." at bounding box center [820, 401] width 406 height 32
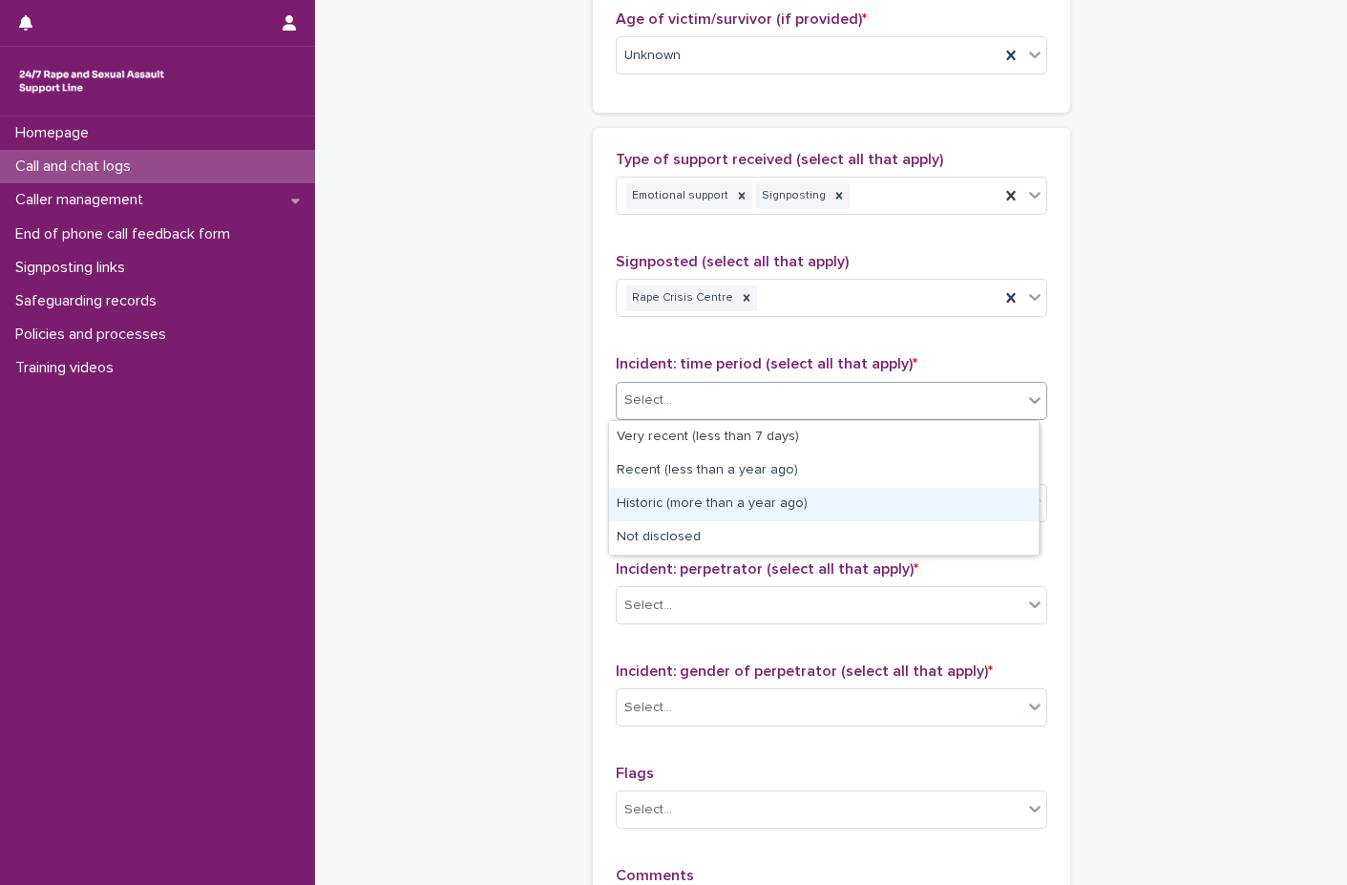
click at [670, 504] on div "Historic (more than a year ago)" at bounding box center [824, 504] width 430 height 33
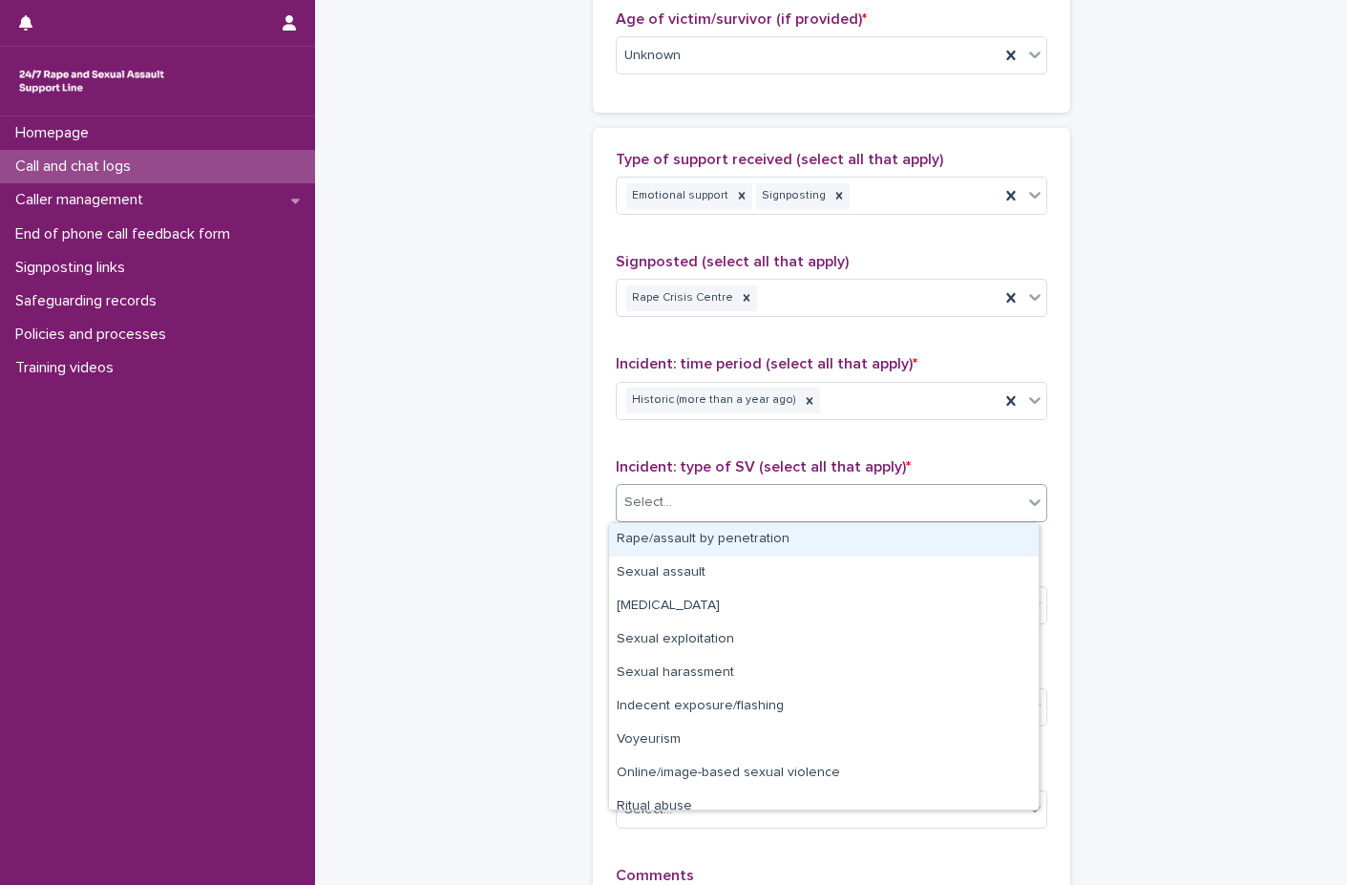
click at [673, 507] on div "Select..." at bounding box center [820, 503] width 406 height 32
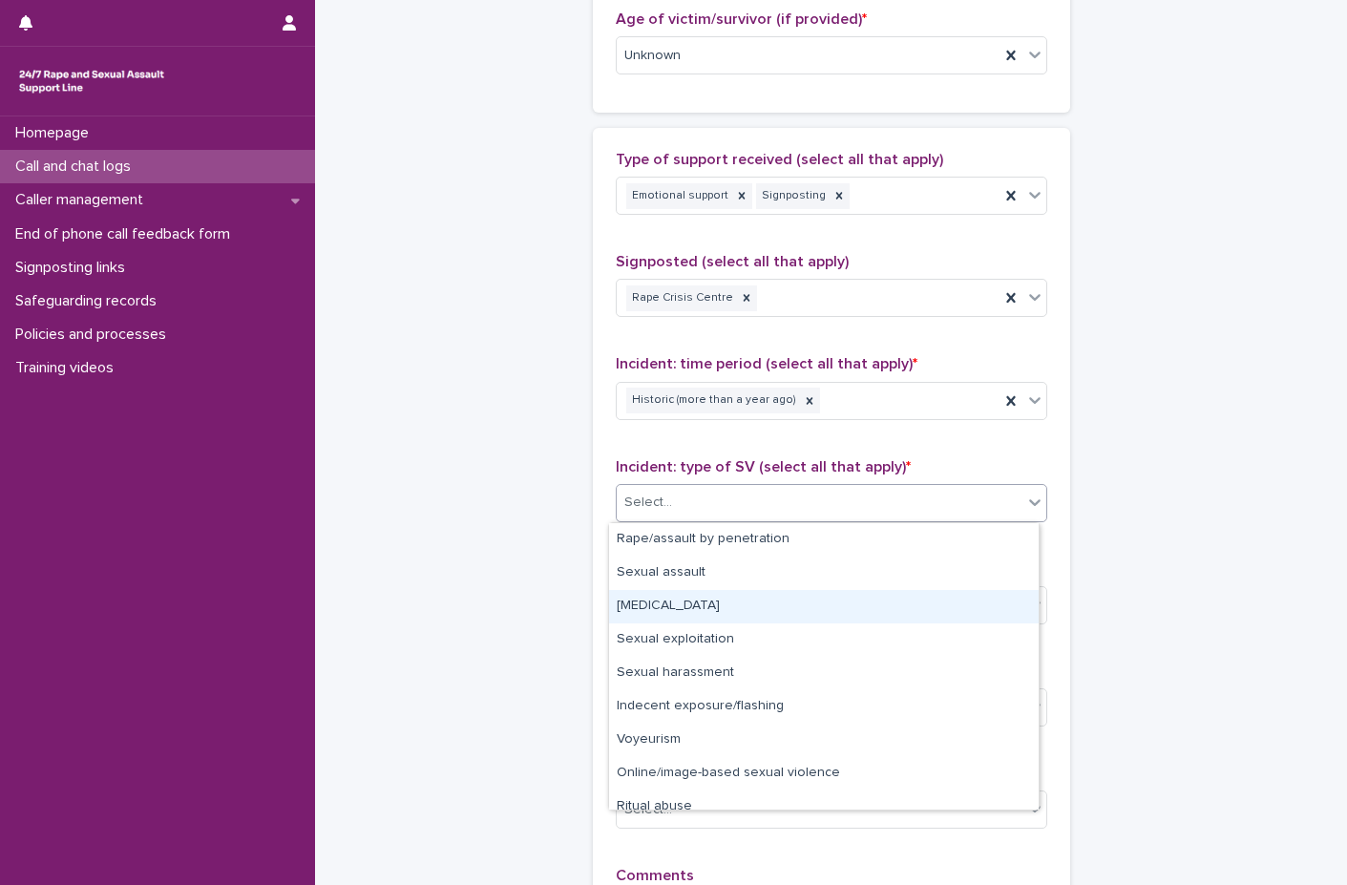
click at [672, 596] on div "[MEDICAL_DATA]" at bounding box center [824, 606] width 430 height 33
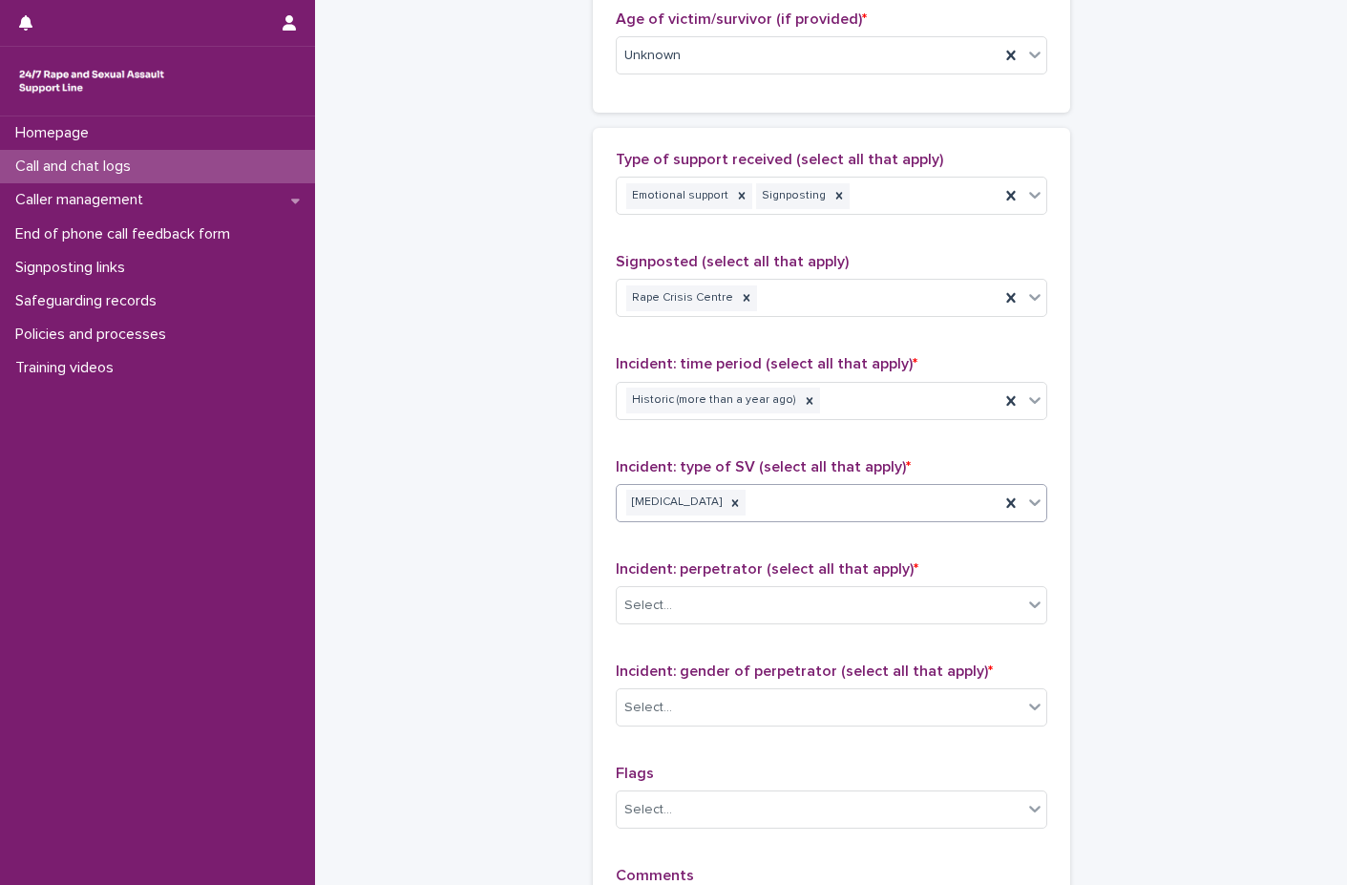
scroll to position [1333, 0]
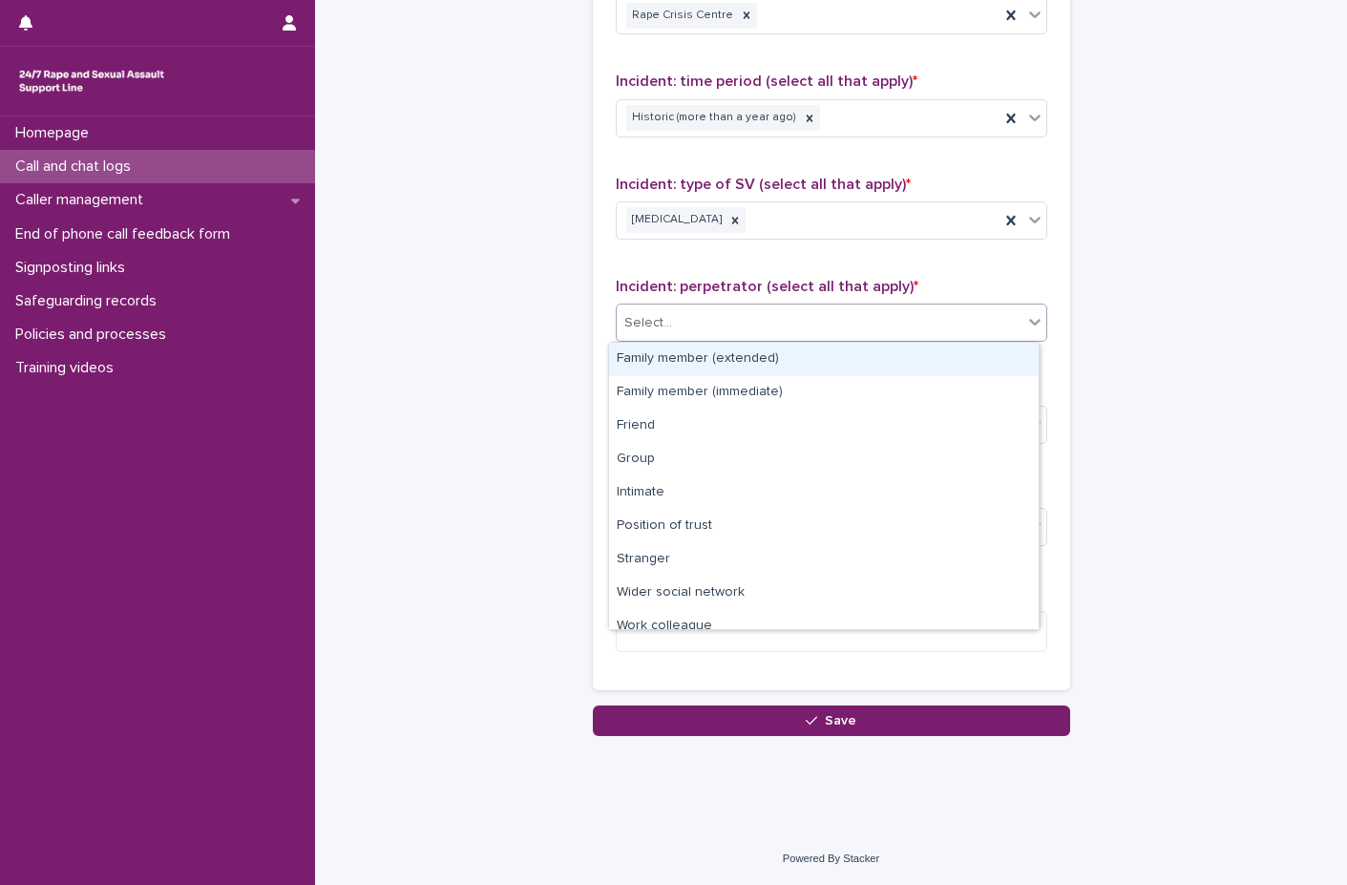
click at [738, 338] on div "Select..." at bounding box center [820, 323] width 406 height 32
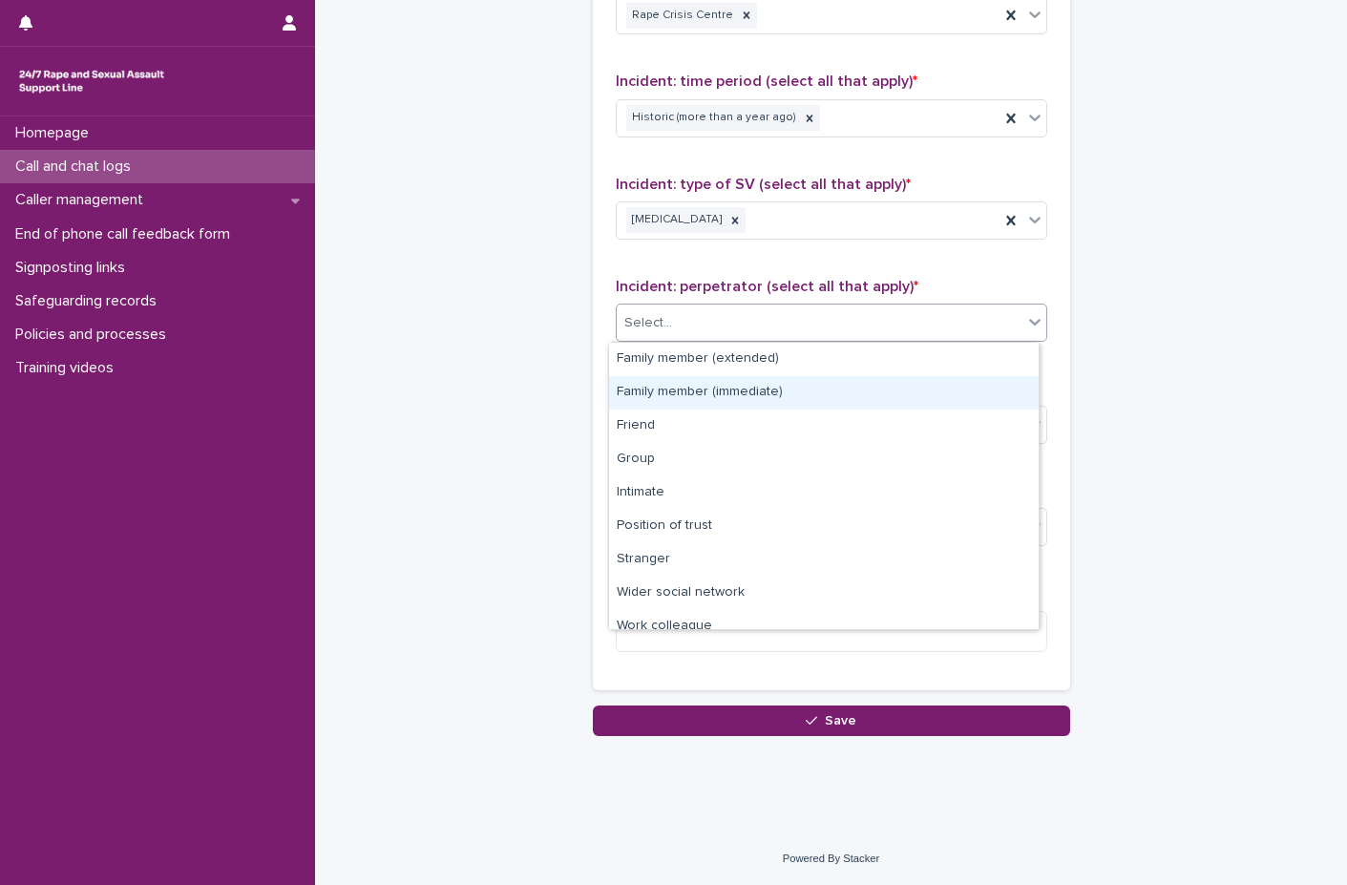
click at [727, 398] on div "Family member (immediate)" at bounding box center [824, 392] width 430 height 33
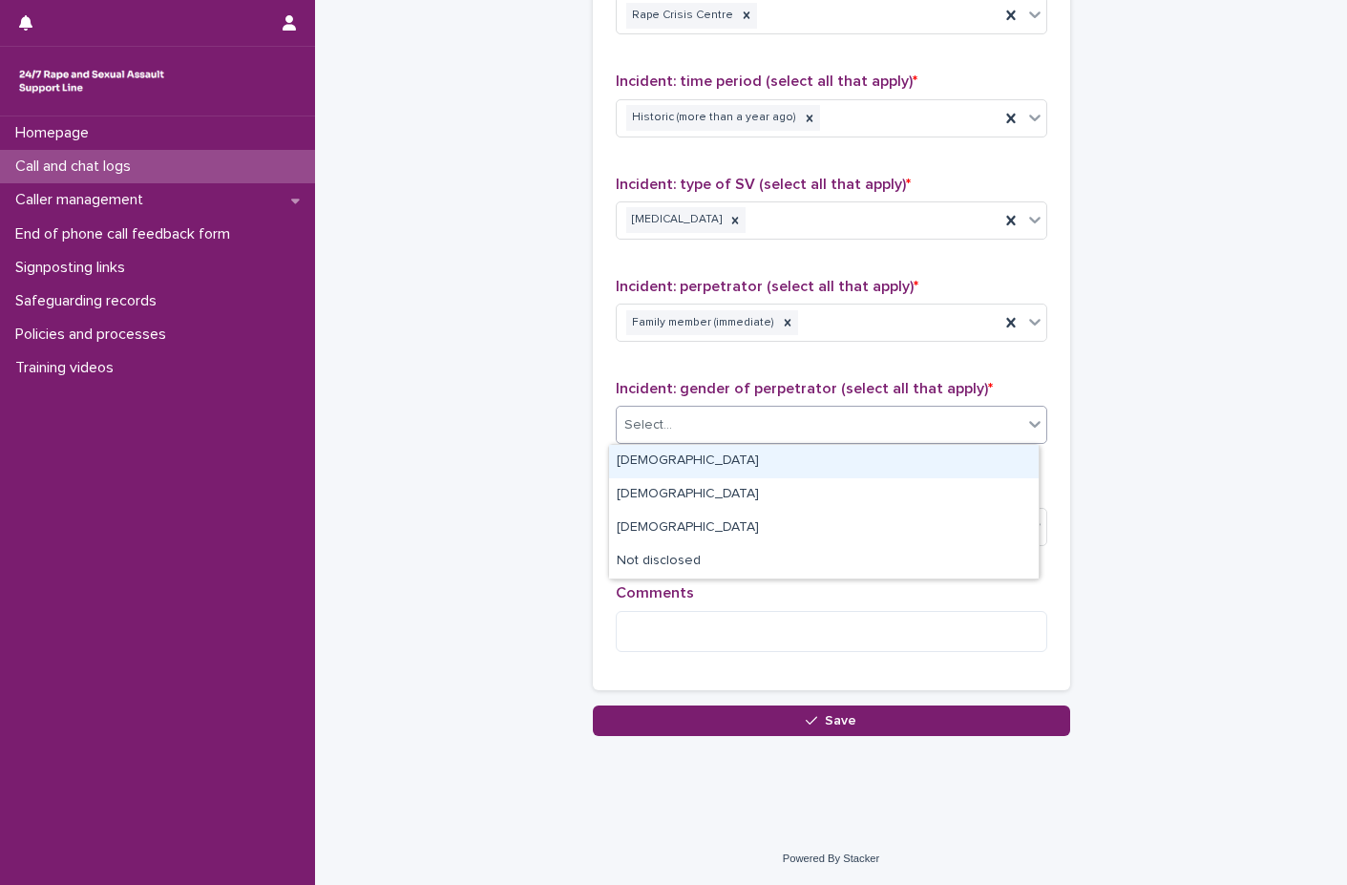
click at [712, 440] on div "Select..." at bounding box center [820, 426] width 406 height 32
click at [690, 462] on div "[DEMOGRAPHIC_DATA]" at bounding box center [824, 461] width 430 height 33
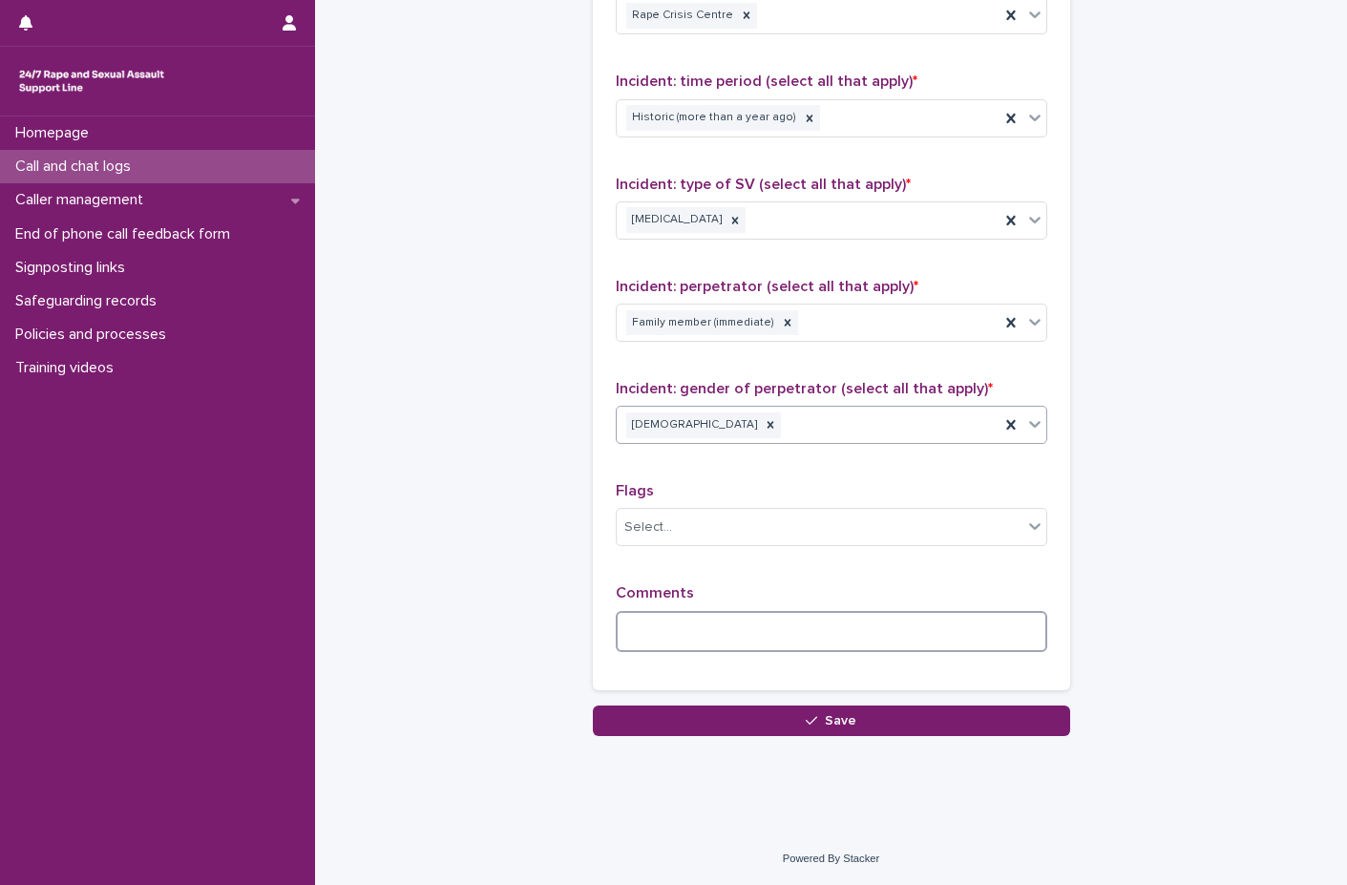
click at [655, 646] on textarea at bounding box center [831, 631] width 431 height 41
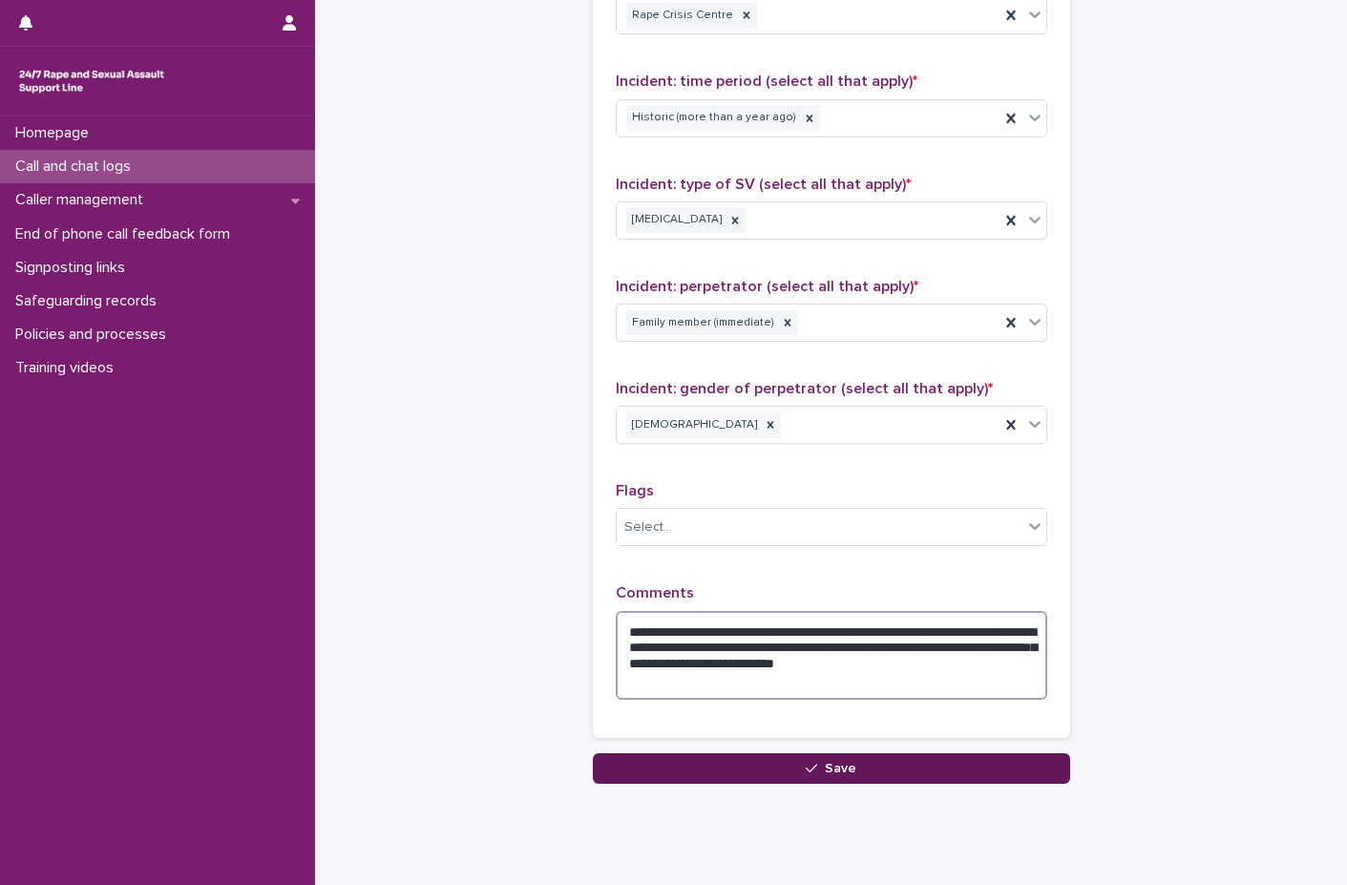
type textarea "**********"
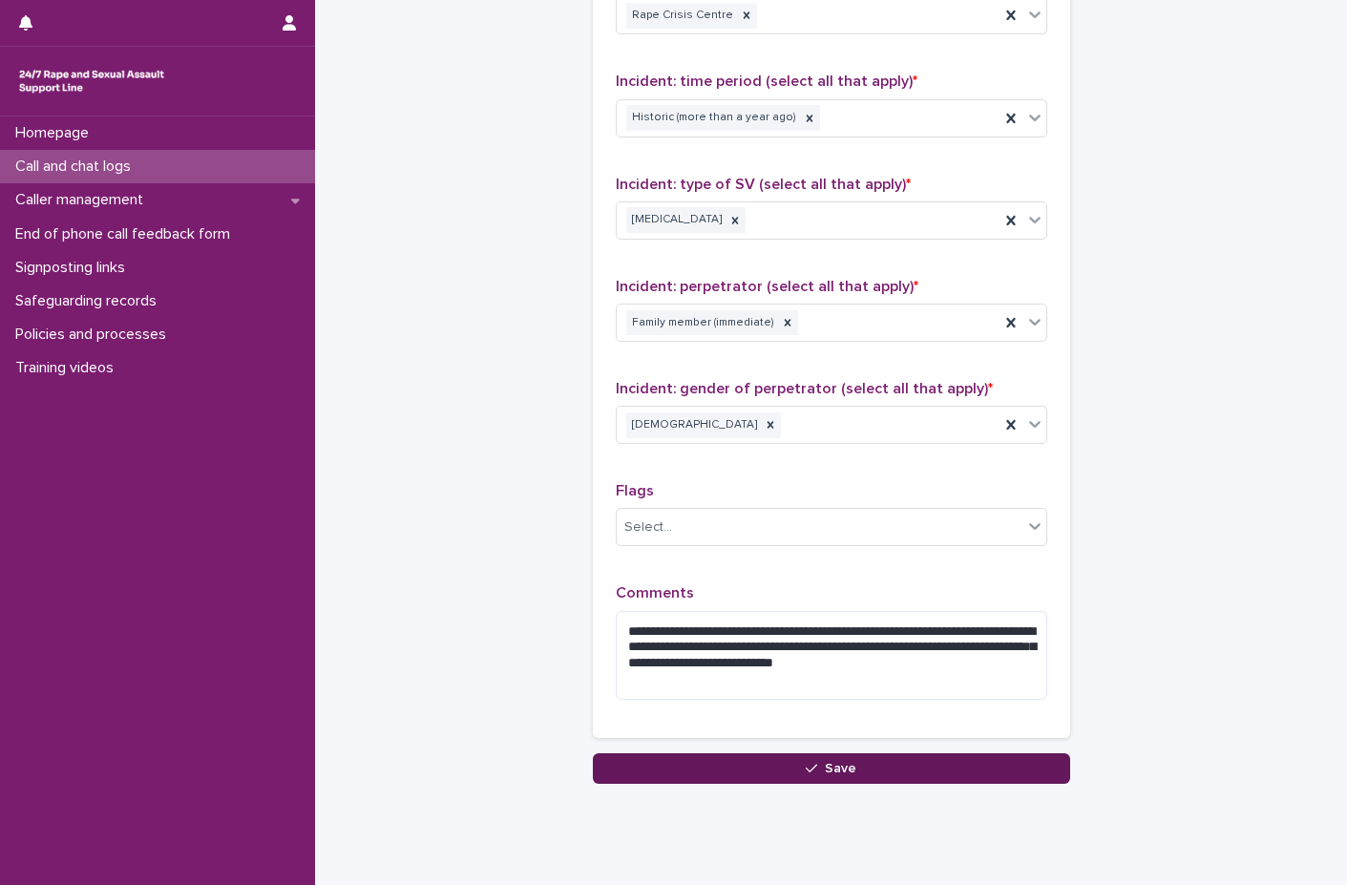
click at [759, 776] on button "Save" at bounding box center [831, 768] width 477 height 31
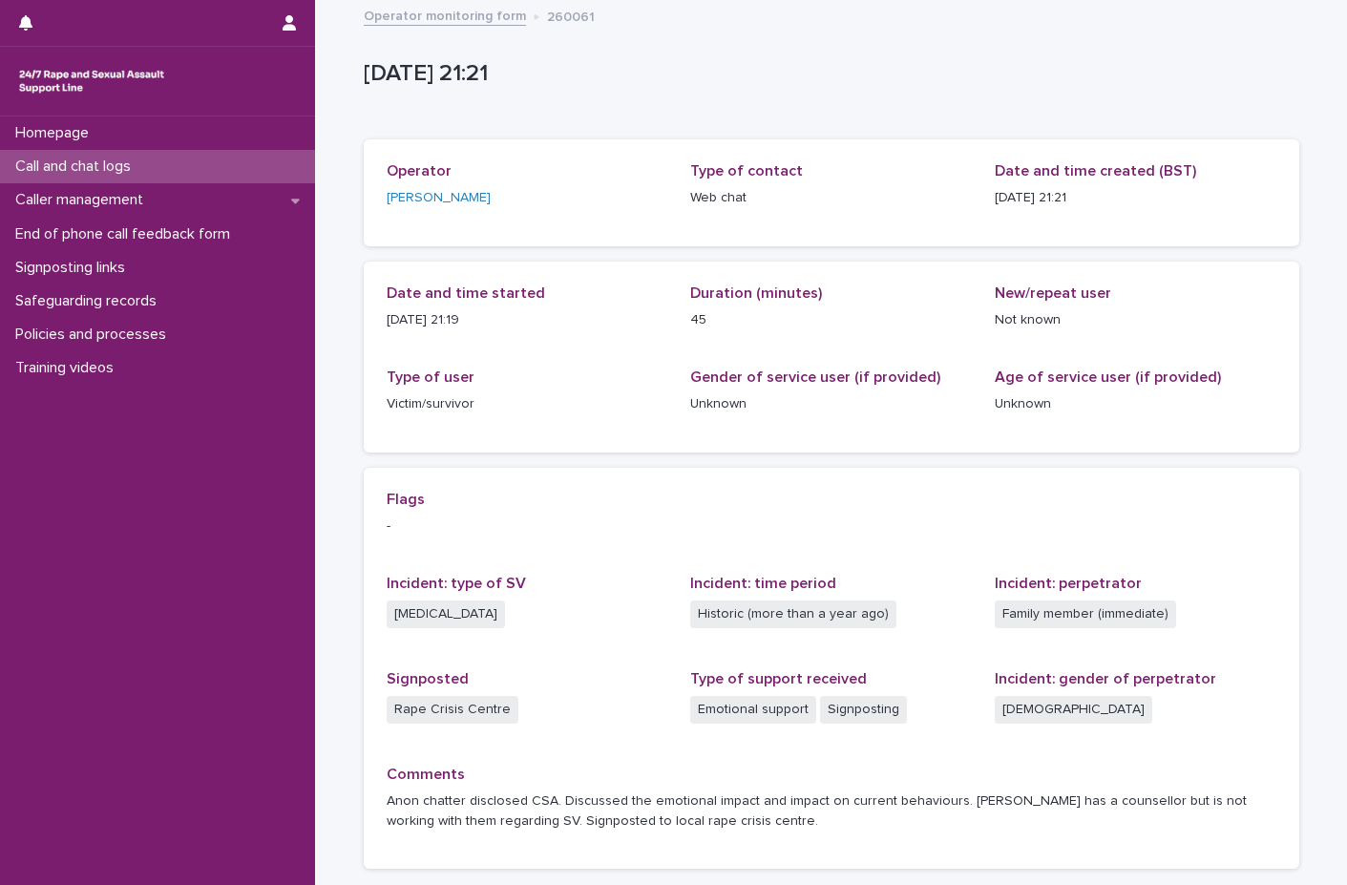
click at [60, 175] on p "Call and chat logs" at bounding box center [77, 167] width 138 height 18
